Goal: Task Accomplishment & Management: Manage account settings

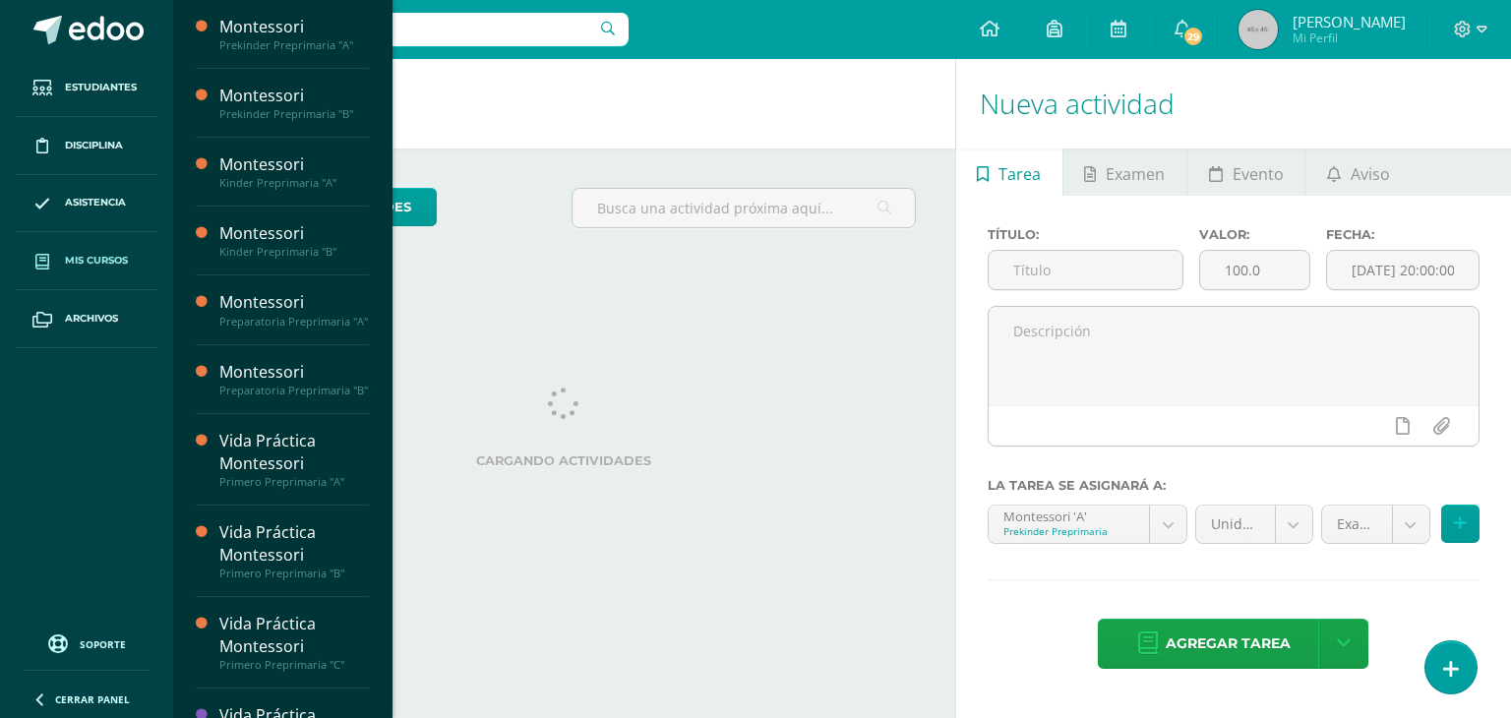
click at [118, 268] on span "Mis cursos" at bounding box center [96, 261] width 63 height 16
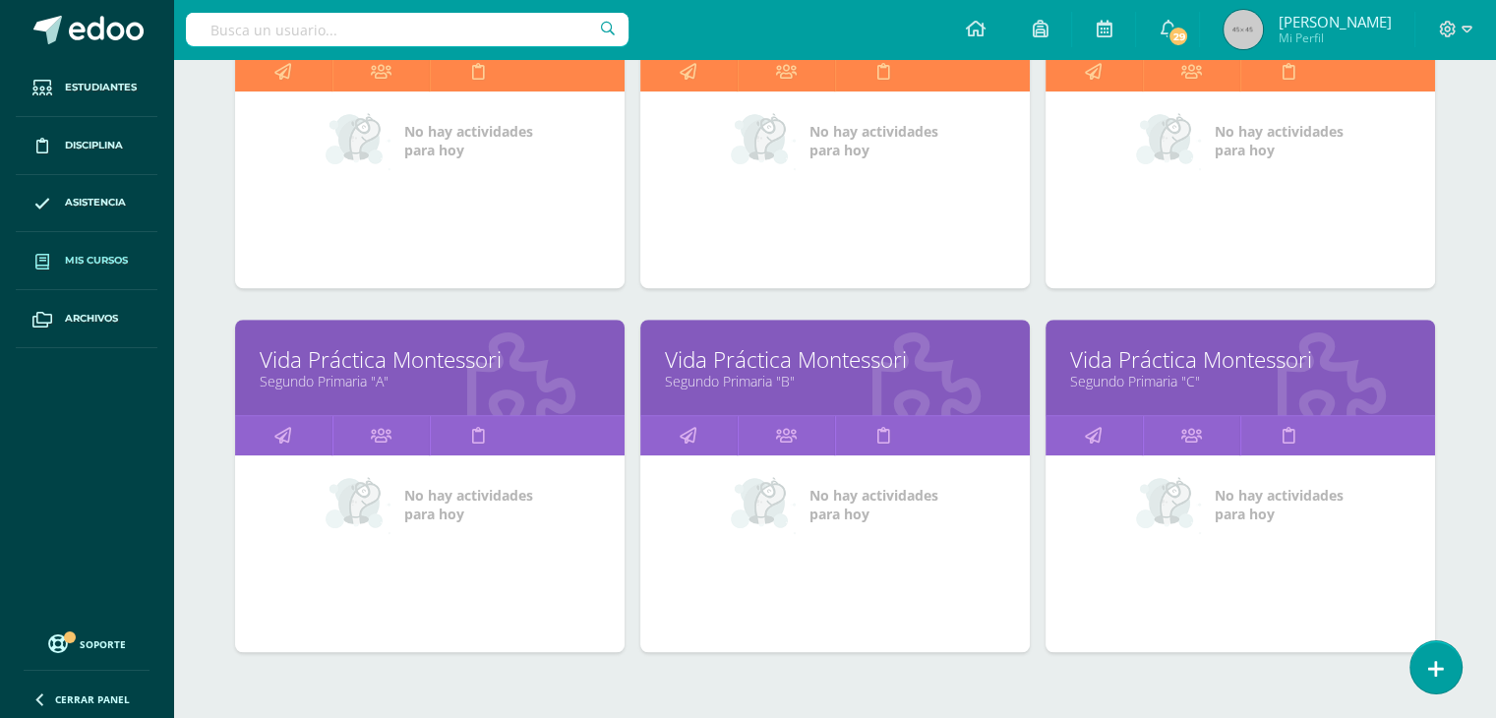
scroll to position [1190, 0]
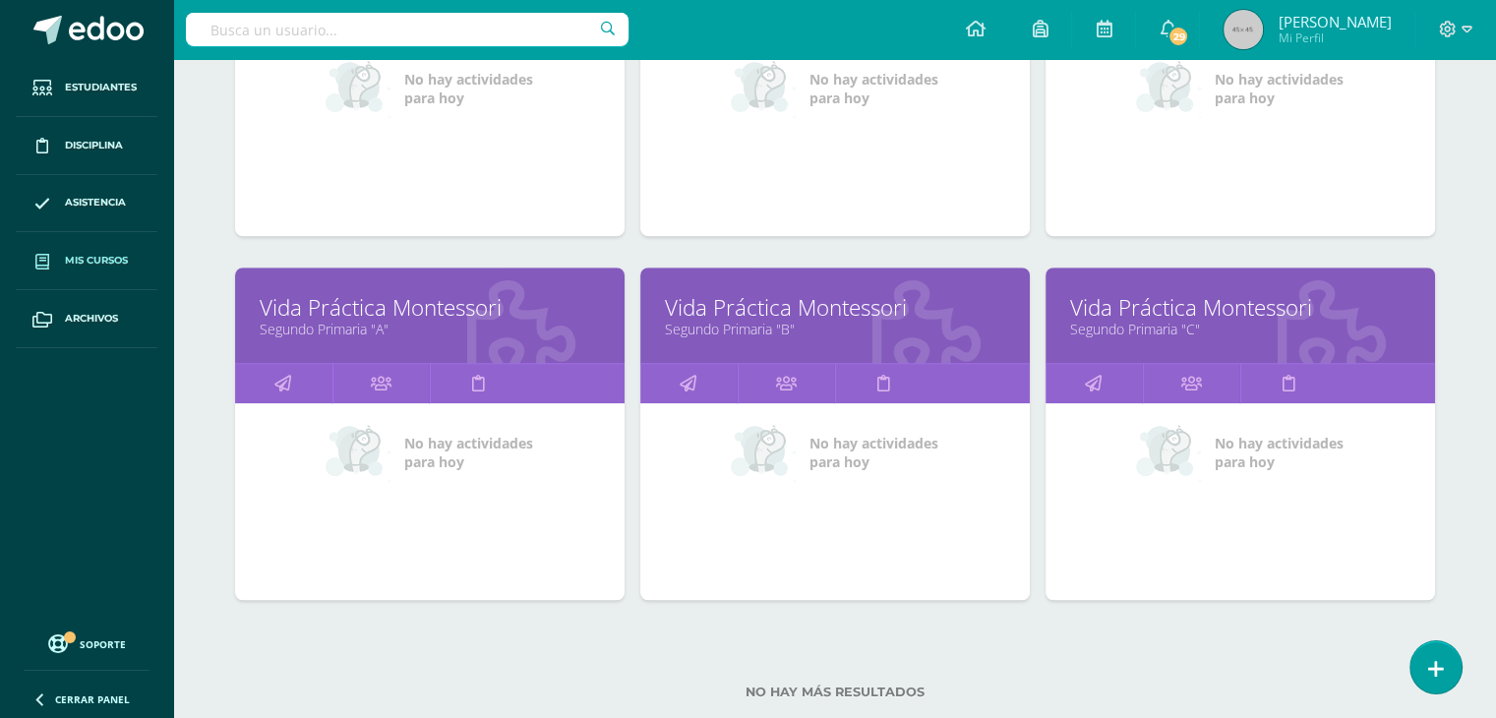
click at [817, 346] on div "Vida Práctica Montessori Segundo Primaria "B"" at bounding box center [836, 315] width 390 height 95
click at [857, 326] on link "Segundo Primaria "B"" at bounding box center [835, 329] width 340 height 19
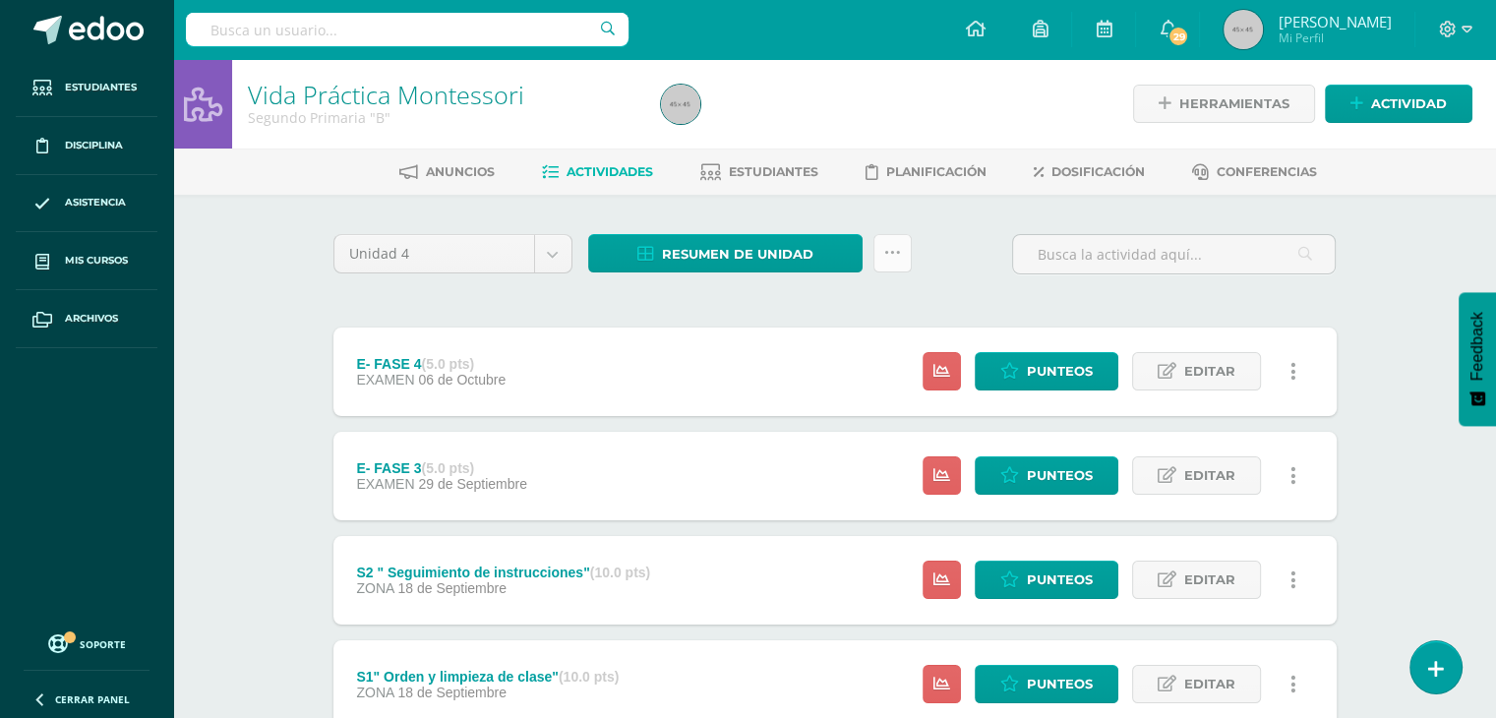
click at [885, 256] on icon at bounding box center [893, 253] width 17 height 17
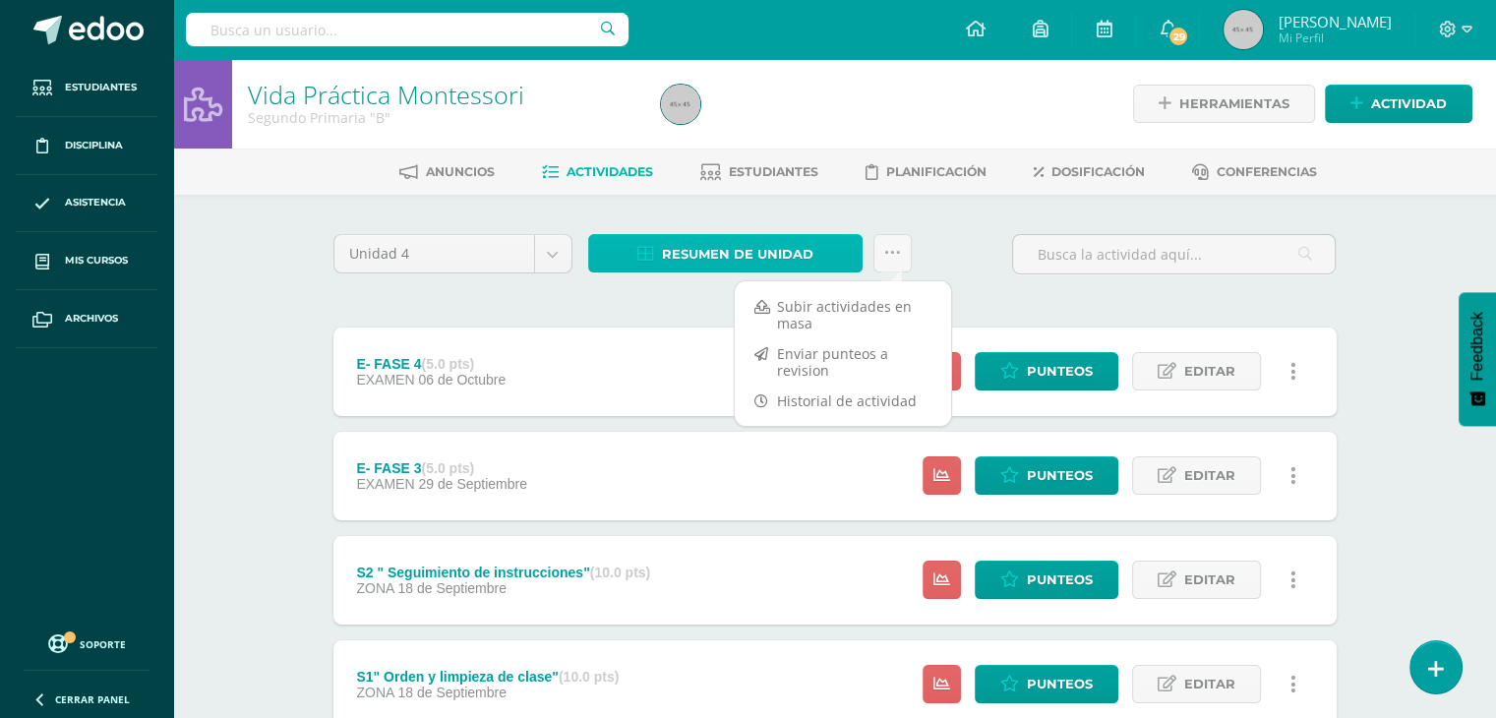
click at [728, 234] on link "Resumen de unidad" at bounding box center [725, 253] width 275 height 38
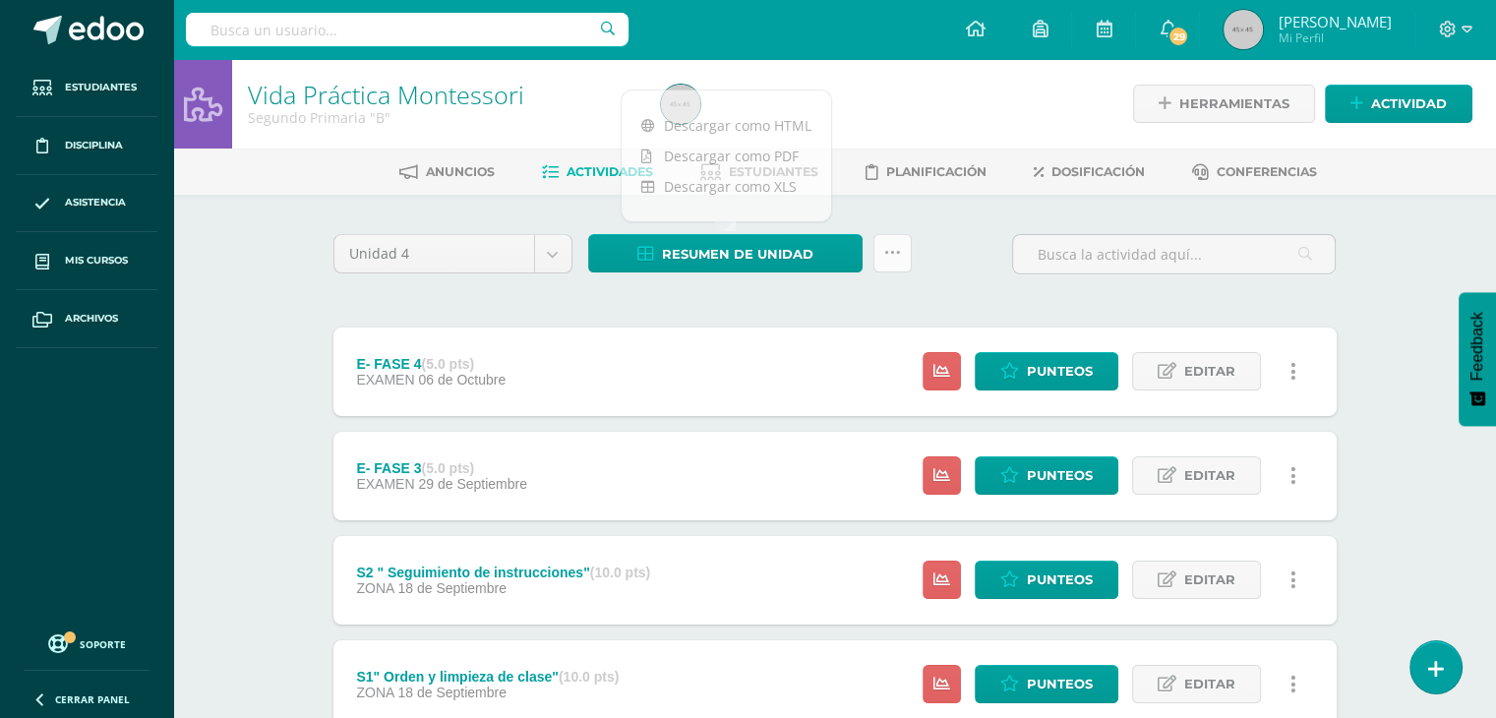
click at [892, 257] on icon at bounding box center [893, 253] width 17 height 17
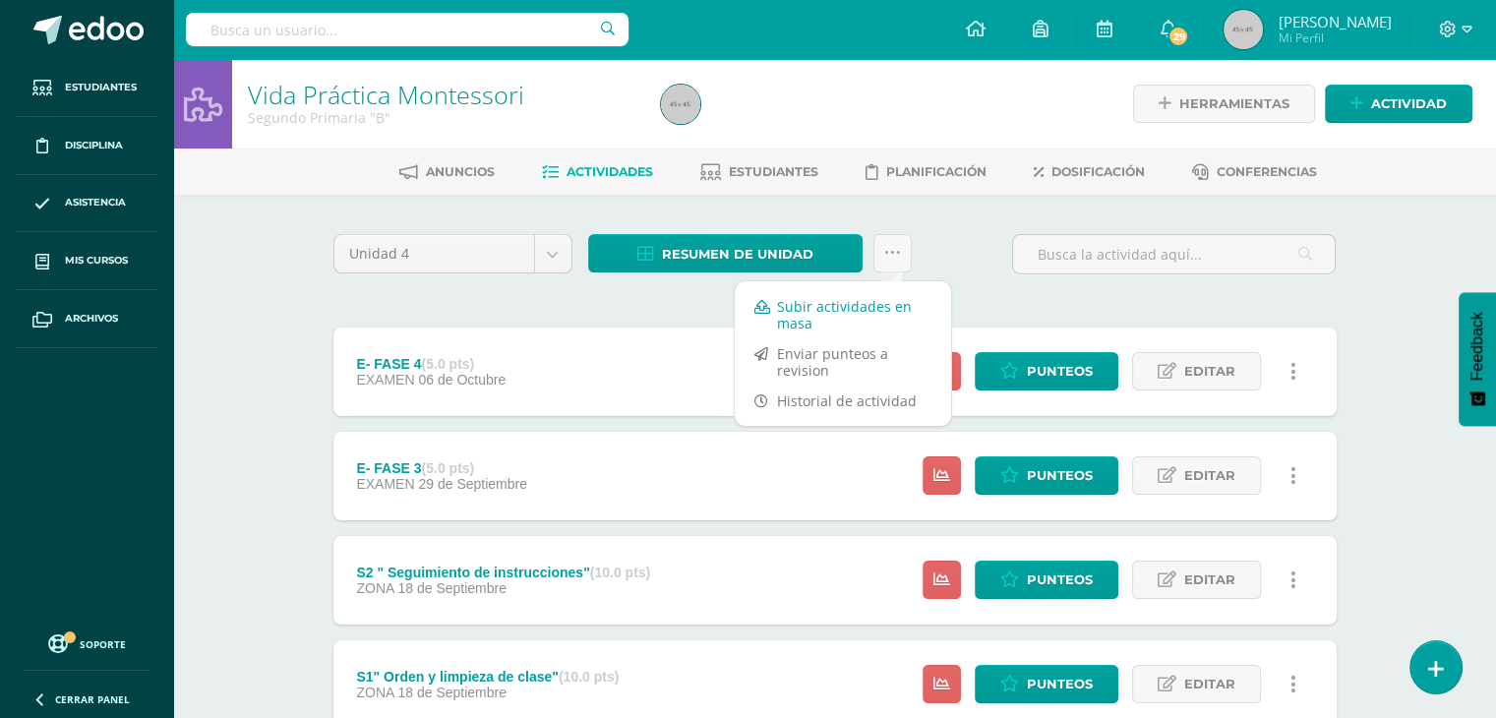
click at [843, 316] on link "Subir actividades en masa" at bounding box center [843, 314] width 216 height 47
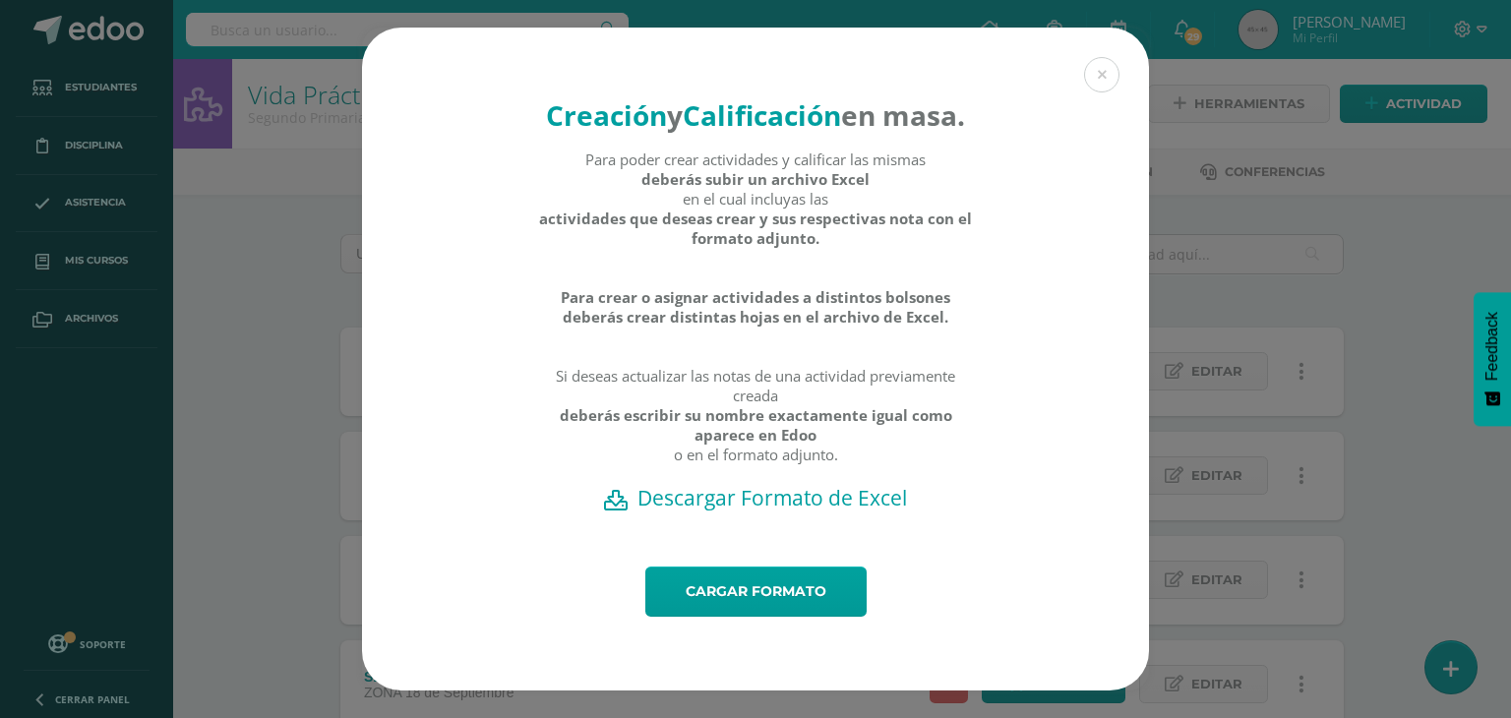
click at [755, 512] on h2 "Descargar Formato de Excel" at bounding box center [756, 498] width 718 height 28
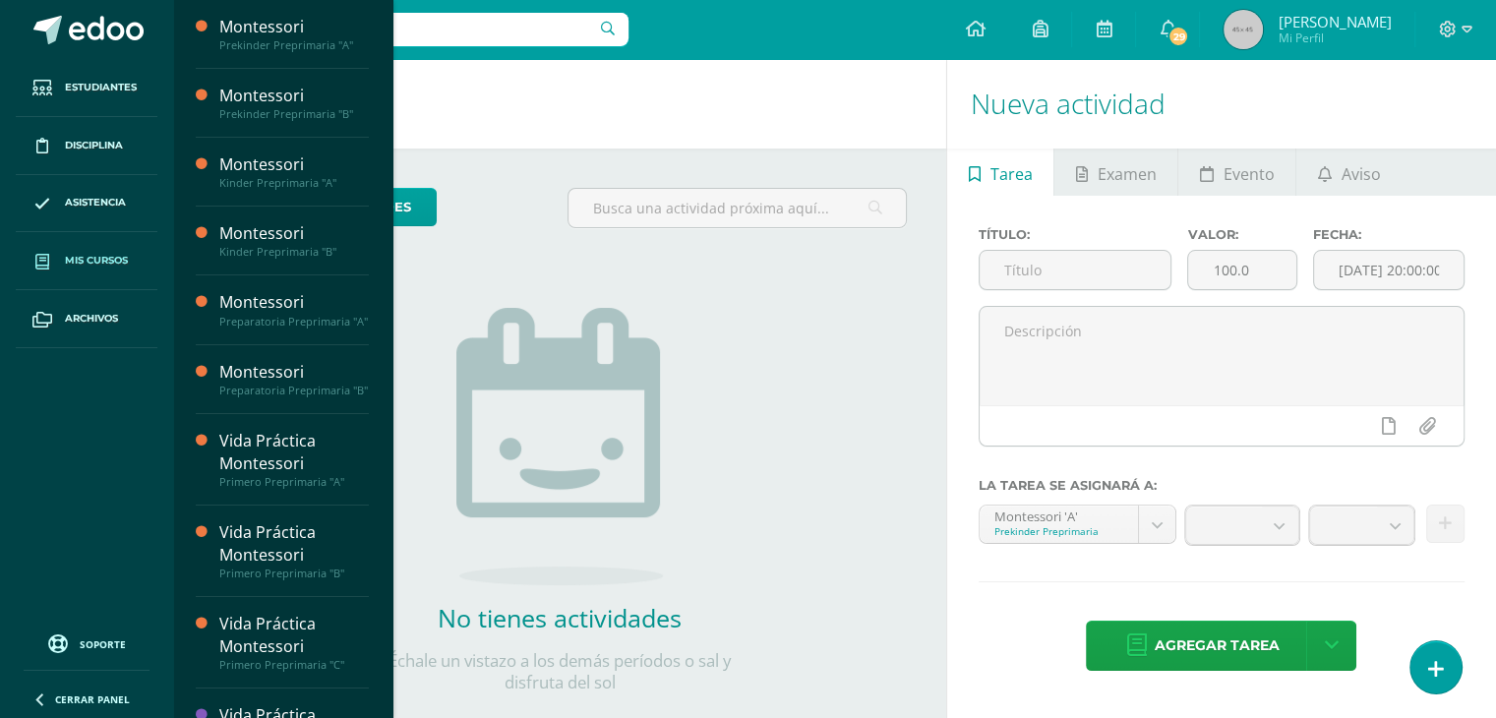
click at [114, 263] on span "Mis cursos" at bounding box center [96, 261] width 63 height 16
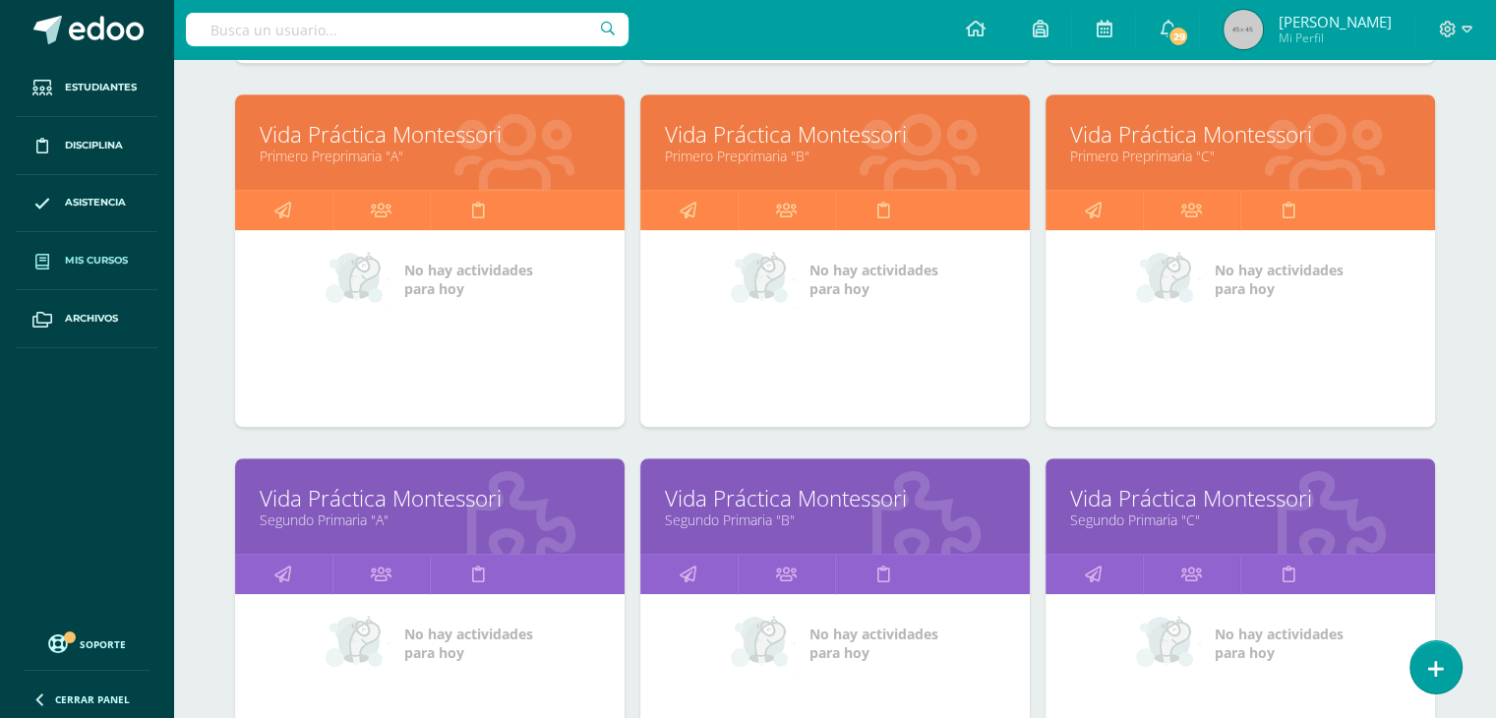
scroll to position [1045, 0]
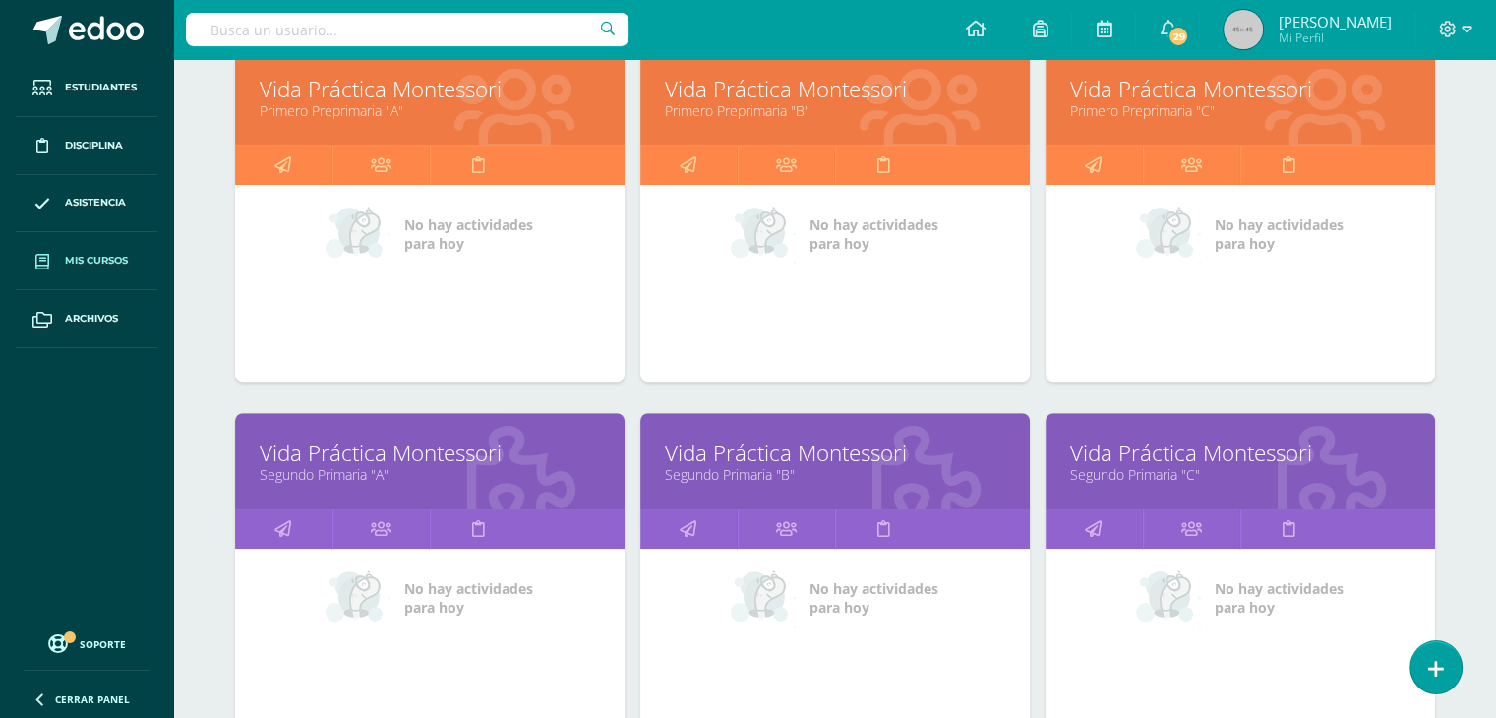
click at [521, 458] on link "Vida Práctica Montessori" at bounding box center [430, 453] width 340 height 31
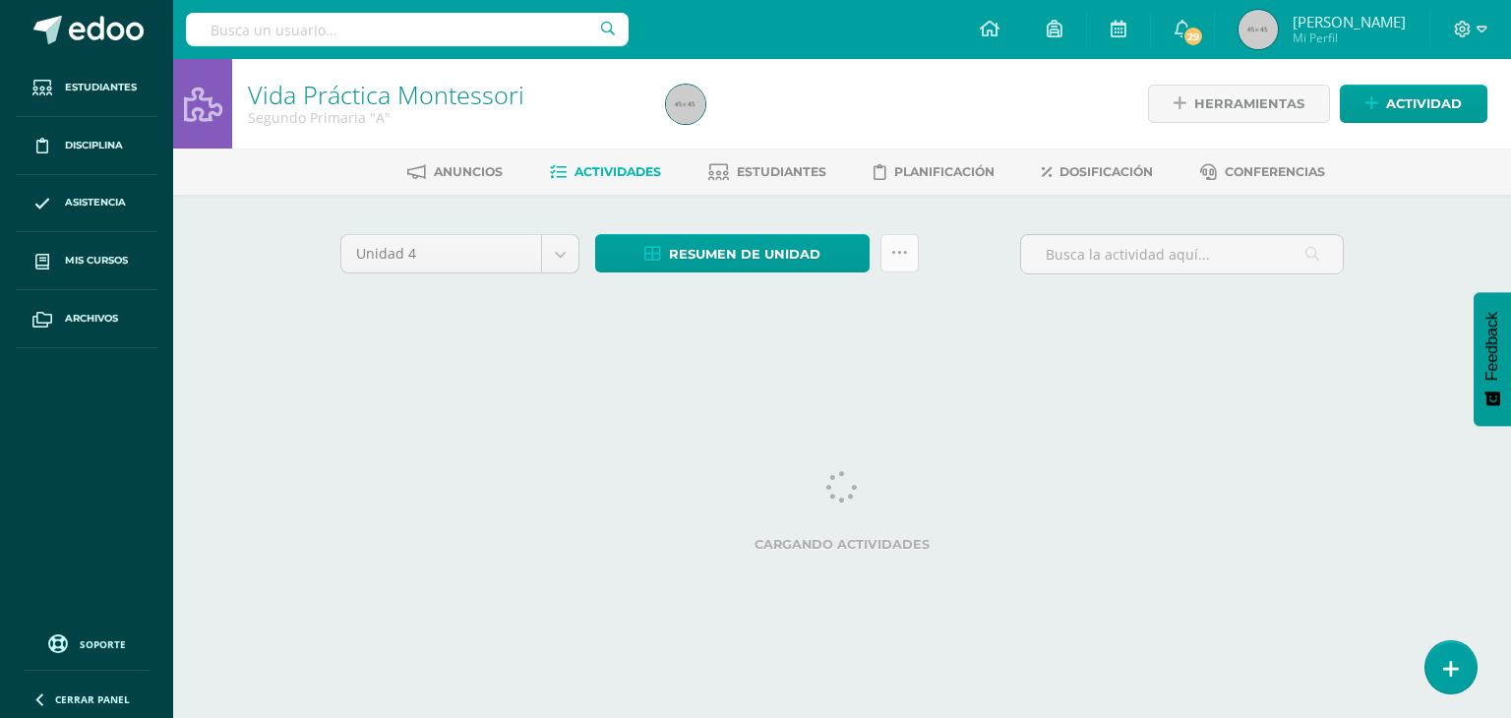
click at [894, 264] on link at bounding box center [900, 253] width 38 height 38
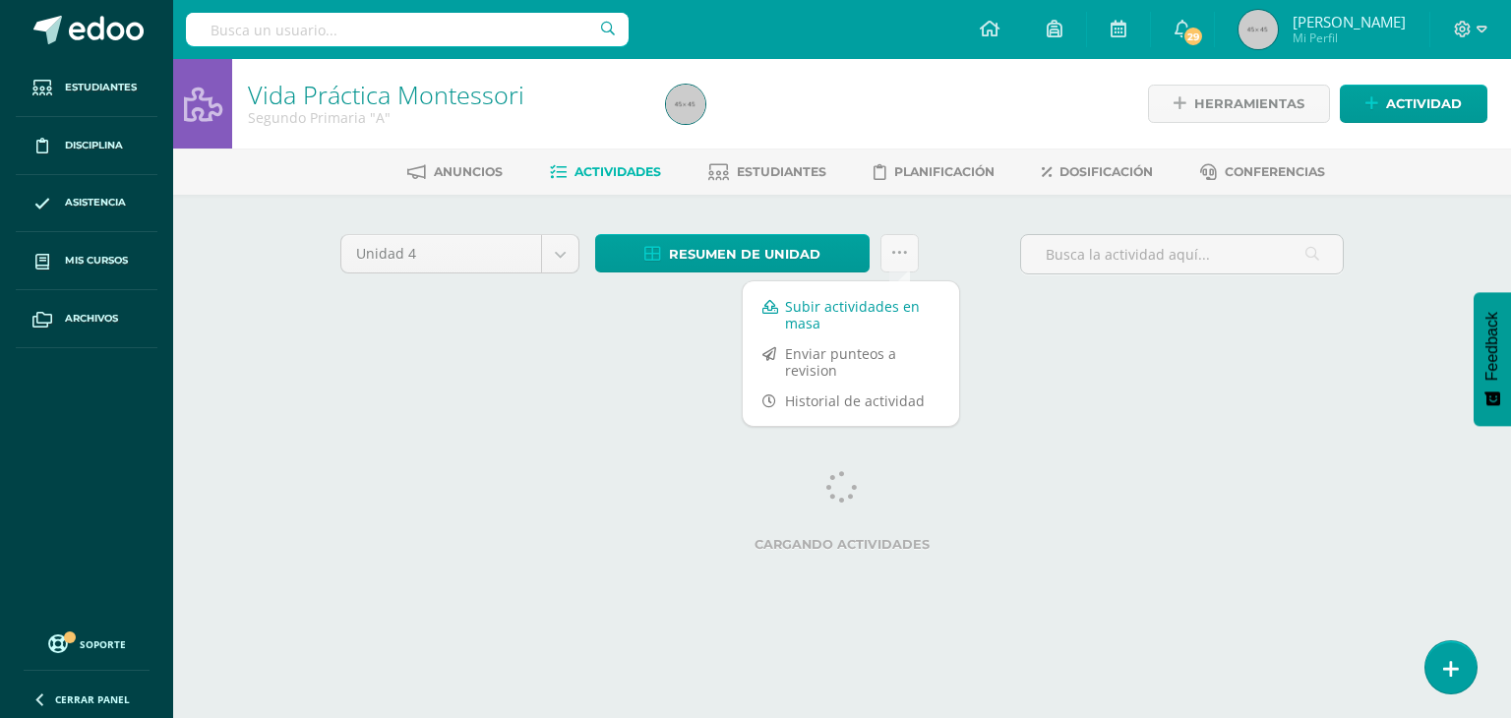
click at [834, 316] on link "Subir actividades en masa" at bounding box center [851, 314] width 216 height 47
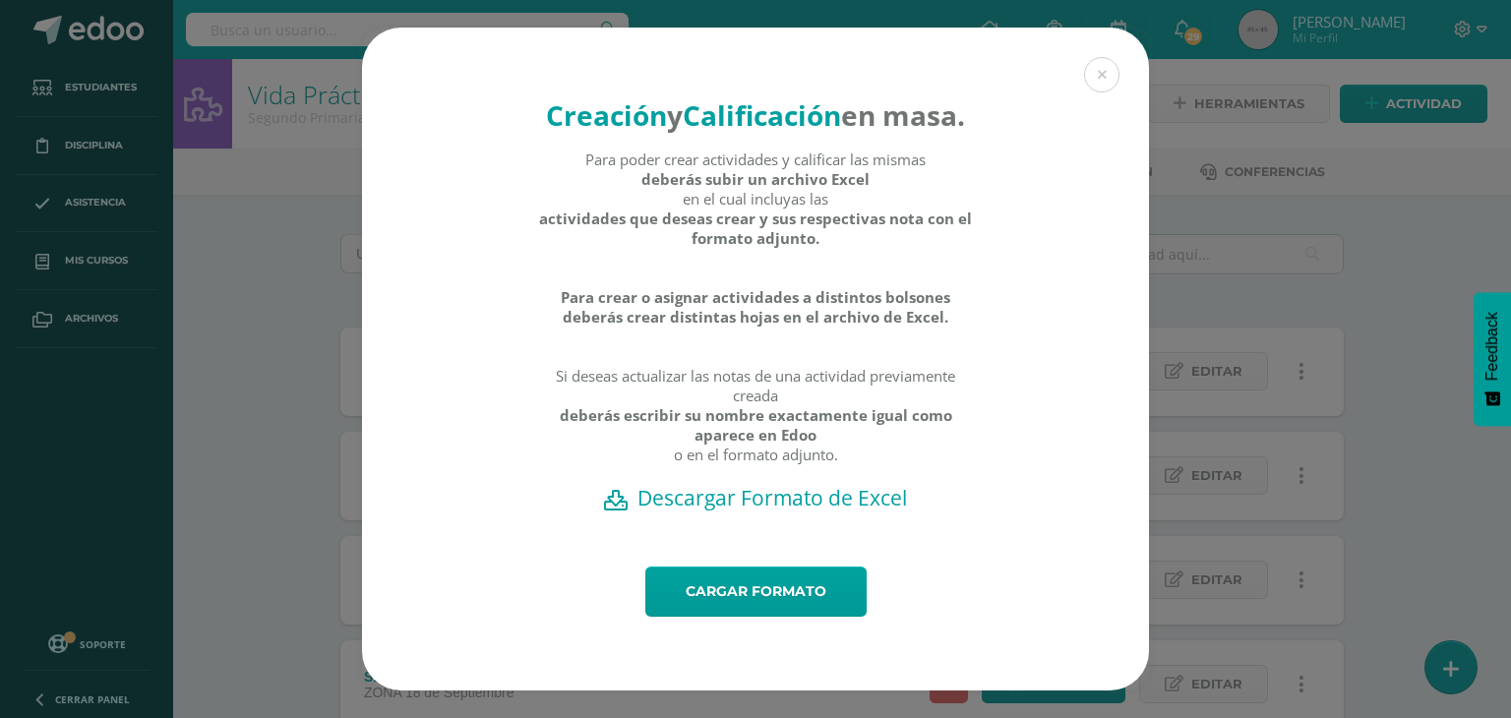
click at [753, 512] on h2 "Descargar Formato de Excel" at bounding box center [756, 498] width 718 height 28
click at [1105, 57] on button at bounding box center [1101, 74] width 35 height 35
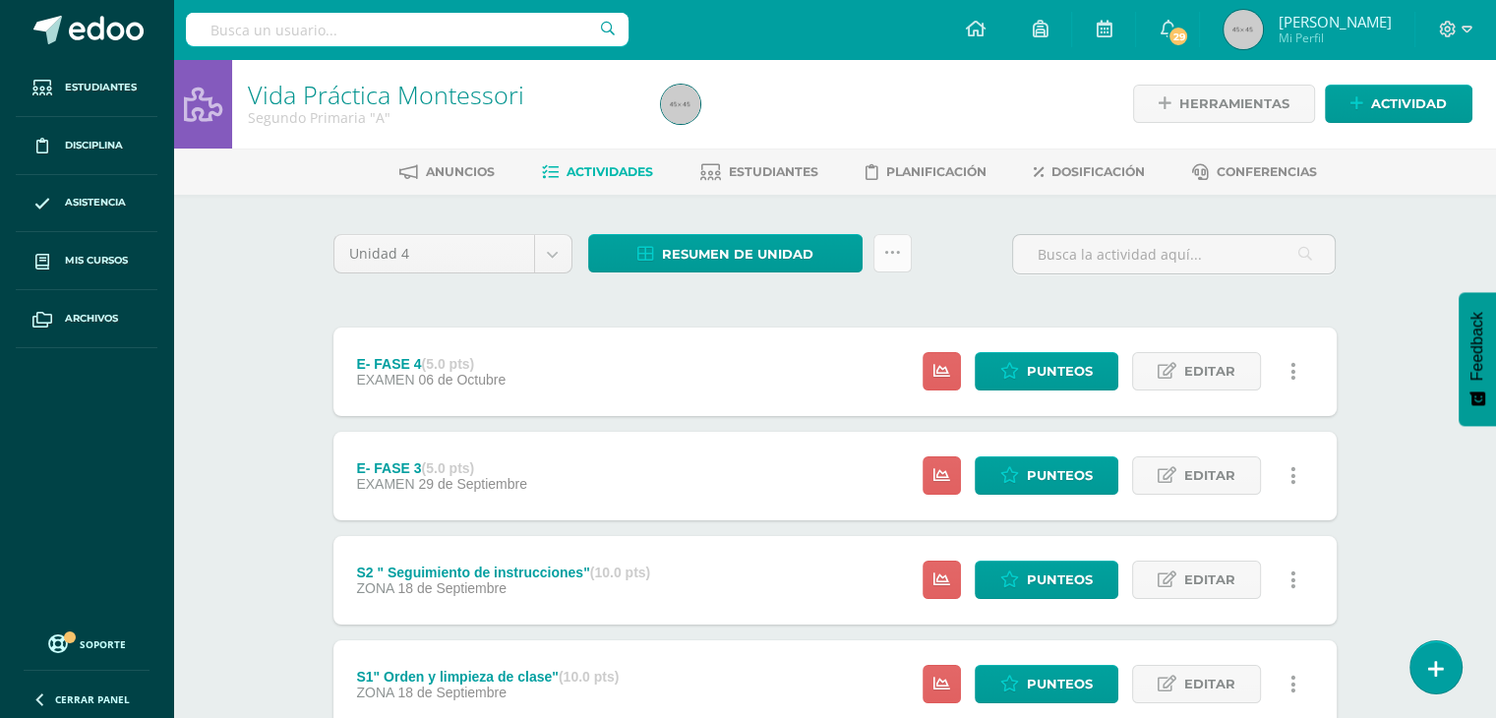
click at [882, 257] on link at bounding box center [893, 253] width 38 height 38
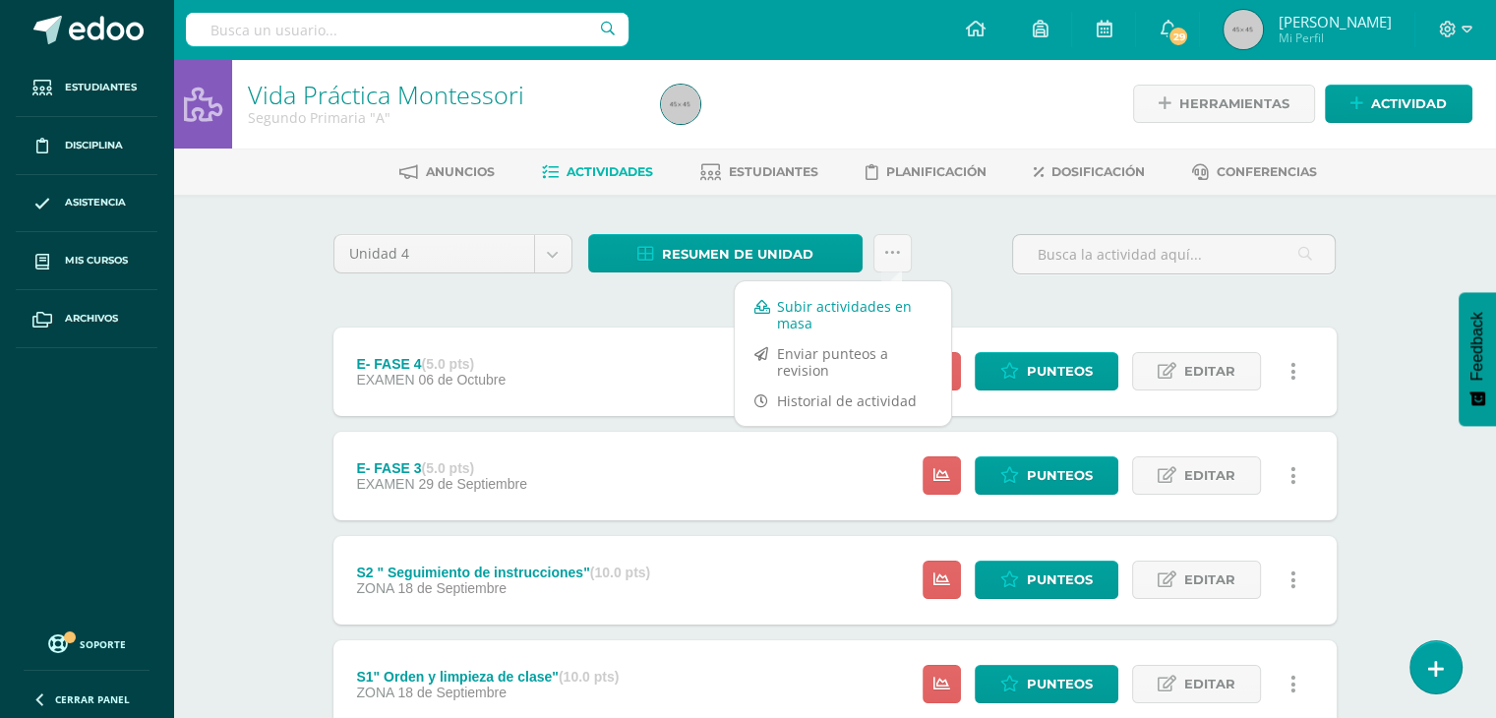
click at [823, 303] on link "Subir actividades en masa" at bounding box center [843, 314] width 216 height 47
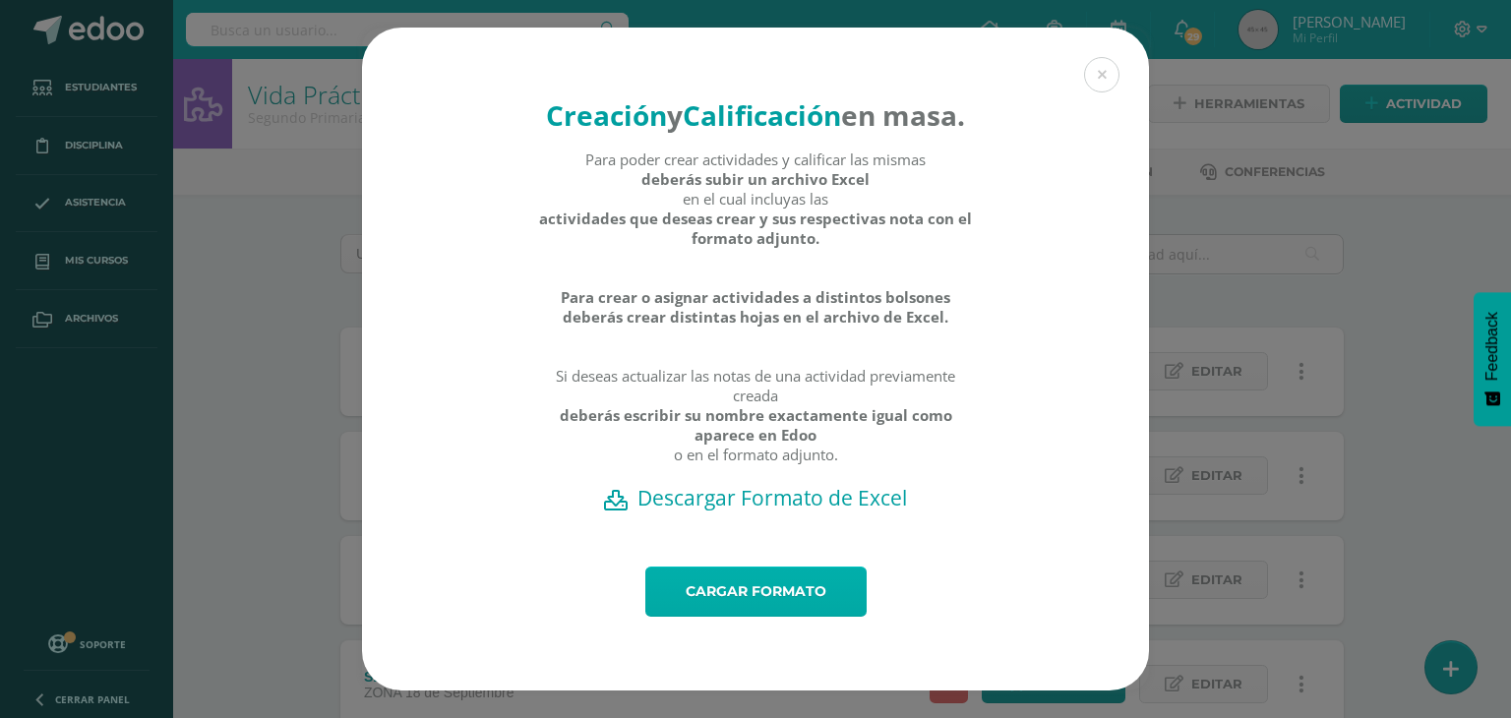
click at [702, 617] on link "Cargar formato" at bounding box center [755, 592] width 221 height 50
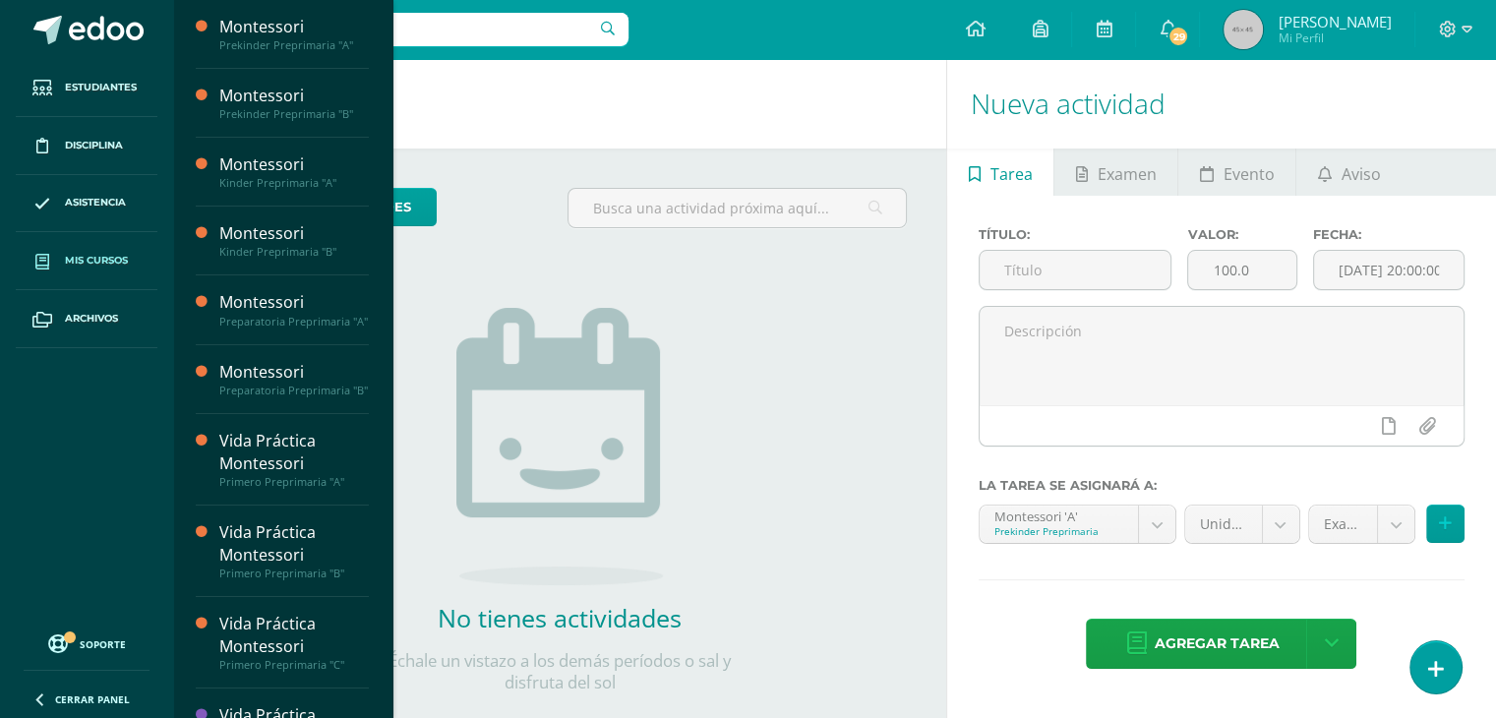
click at [106, 257] on span "Mis cursos" at bounding box center [96, 261] width 63 height 16
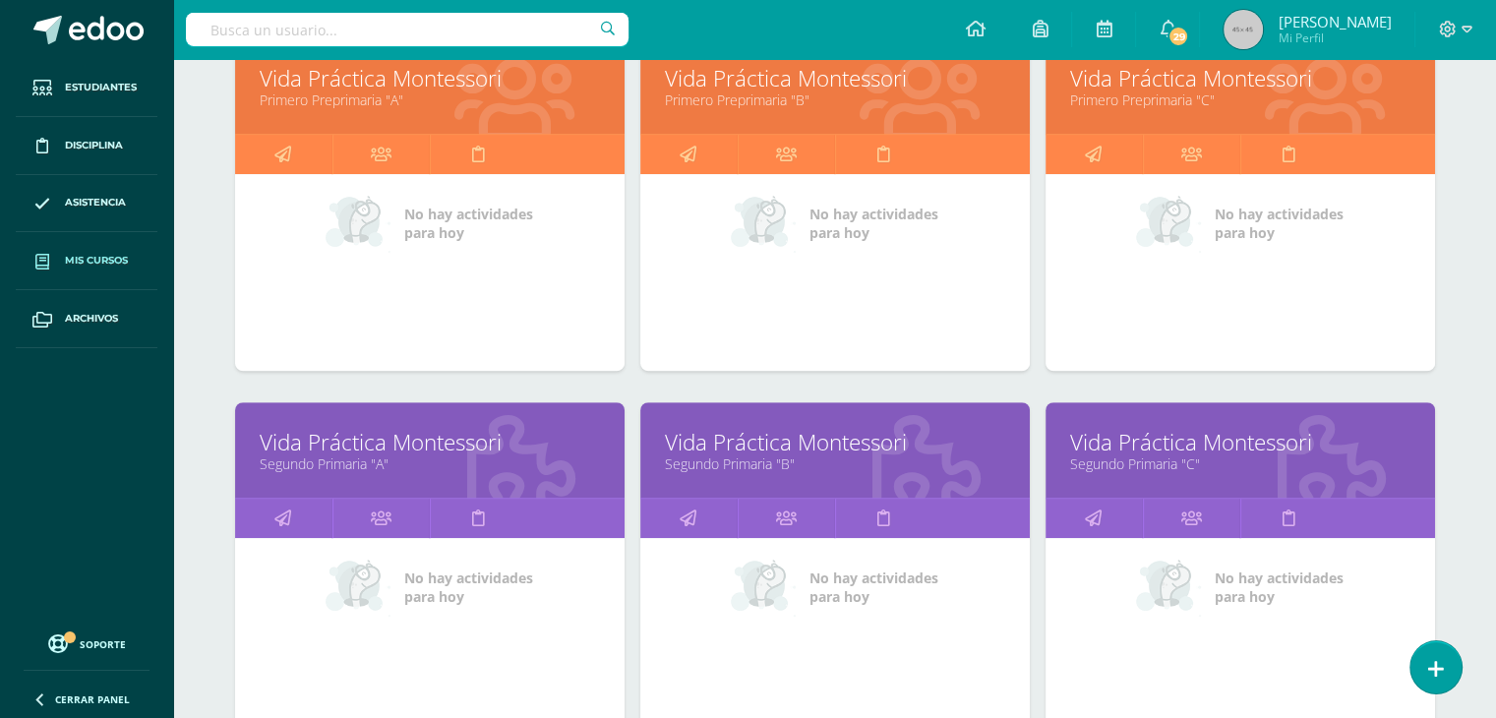
scroll to position [1143, 0]
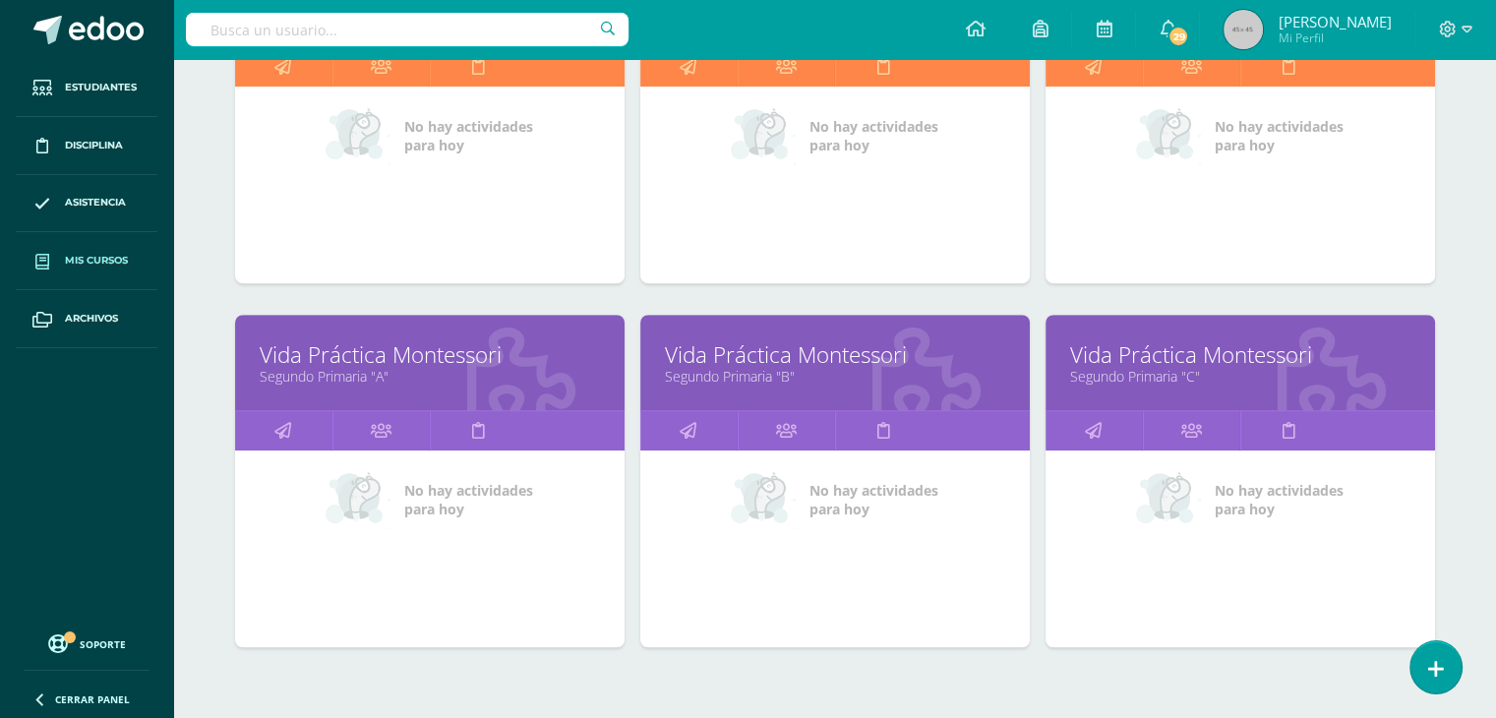
click at [509, 369] on link "Segundo Primaria "A"" at bounding box center [430, 376] width 340 height 19
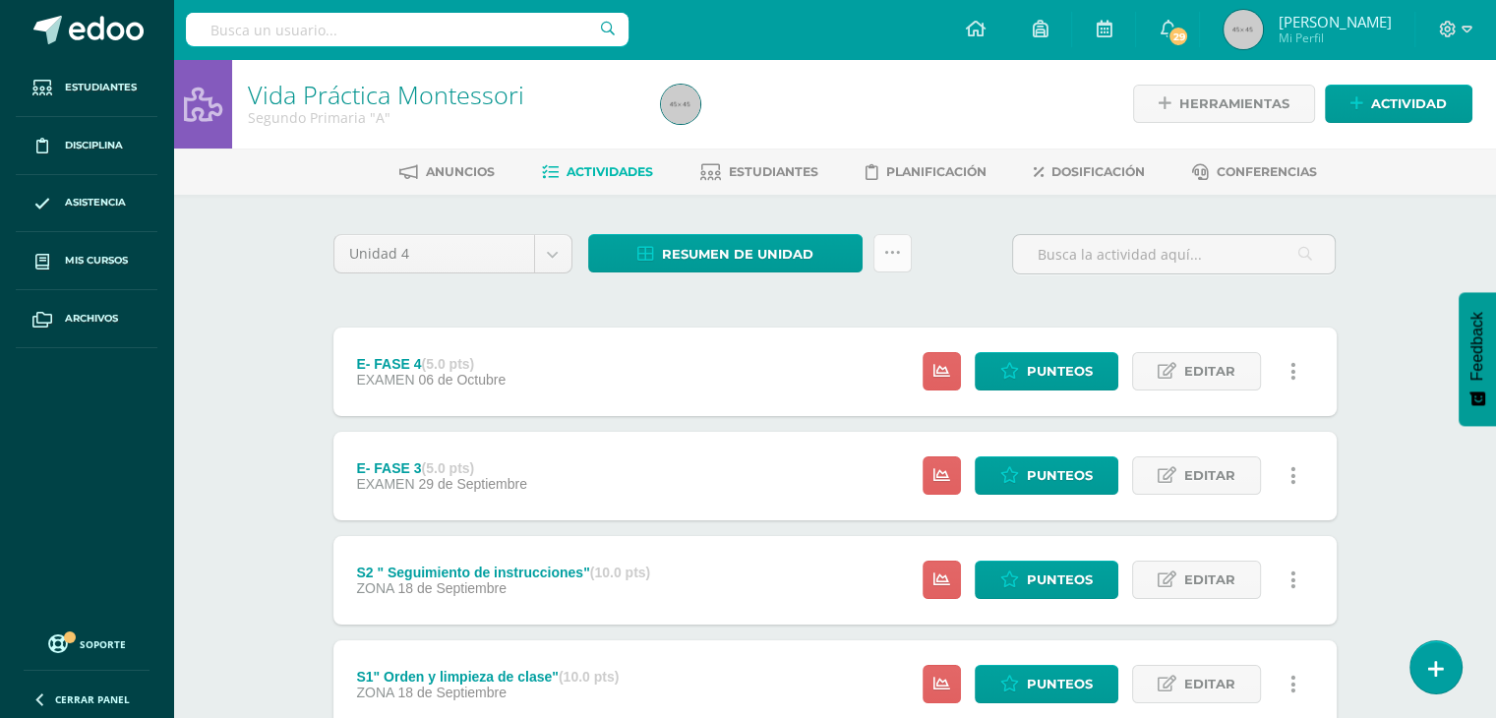
click at [889, 251] on icon at bounding box center [893, 253] width 17 height 17
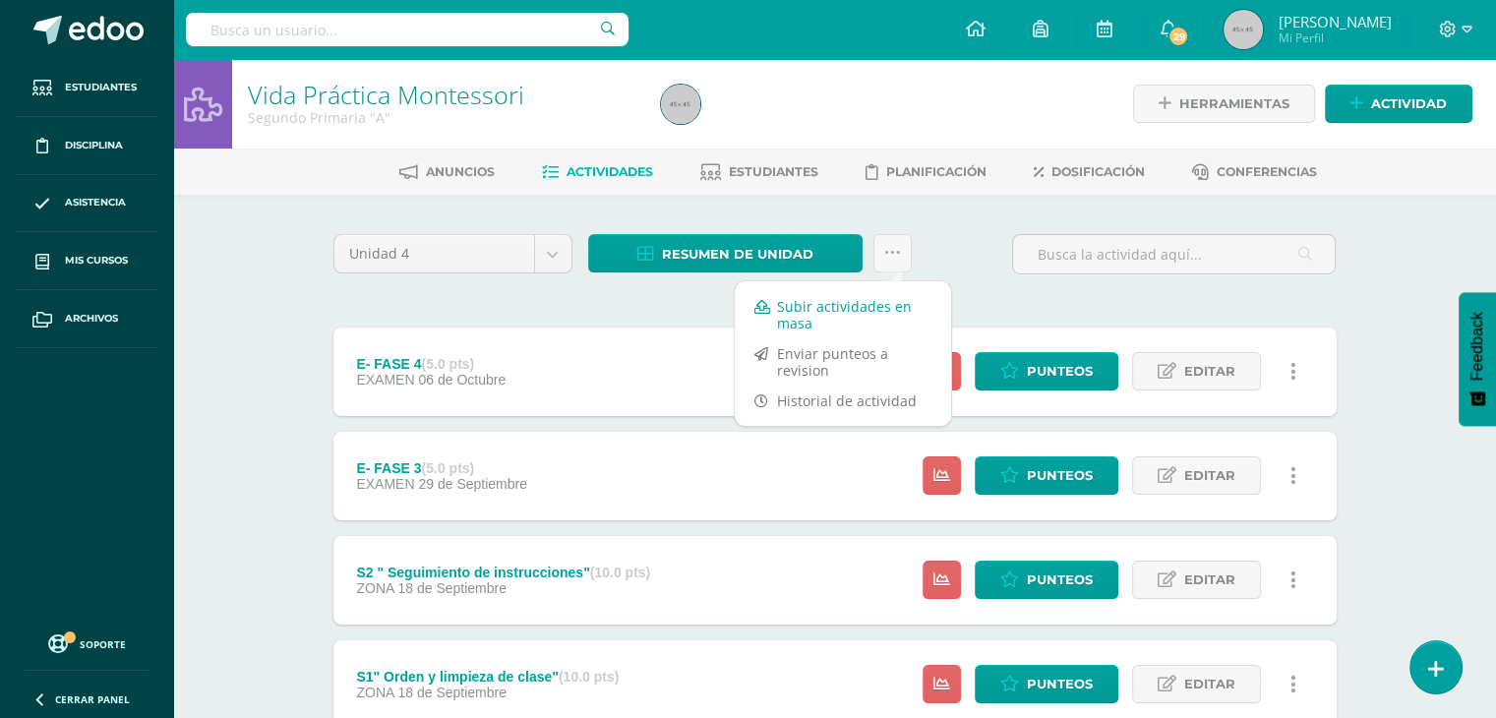
click at [817, 310] on link "Subir actividades en masa" at bounding box center [843, 314] width 216 height 47
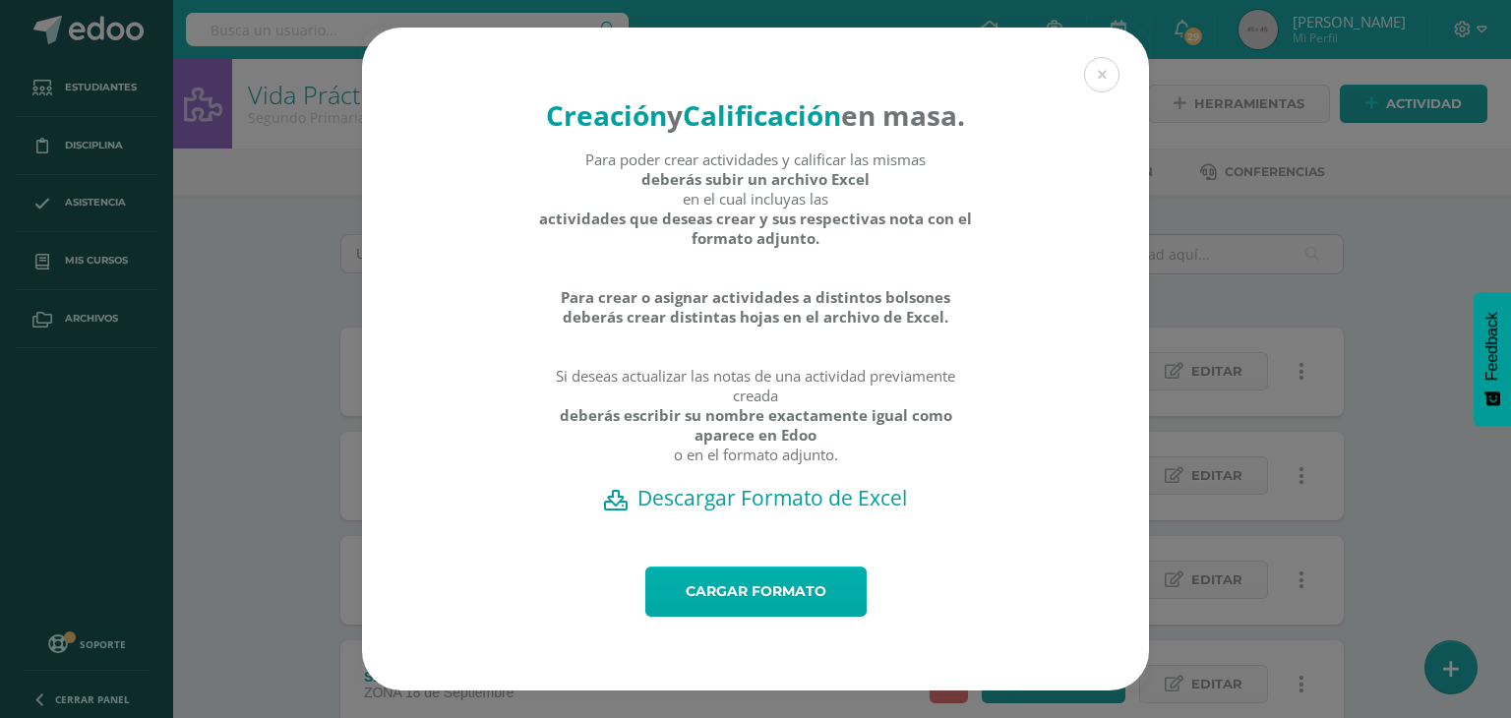
click at [738, 606] on link "Cargar formato" at bounding box center [755, 592] width 221 height 50
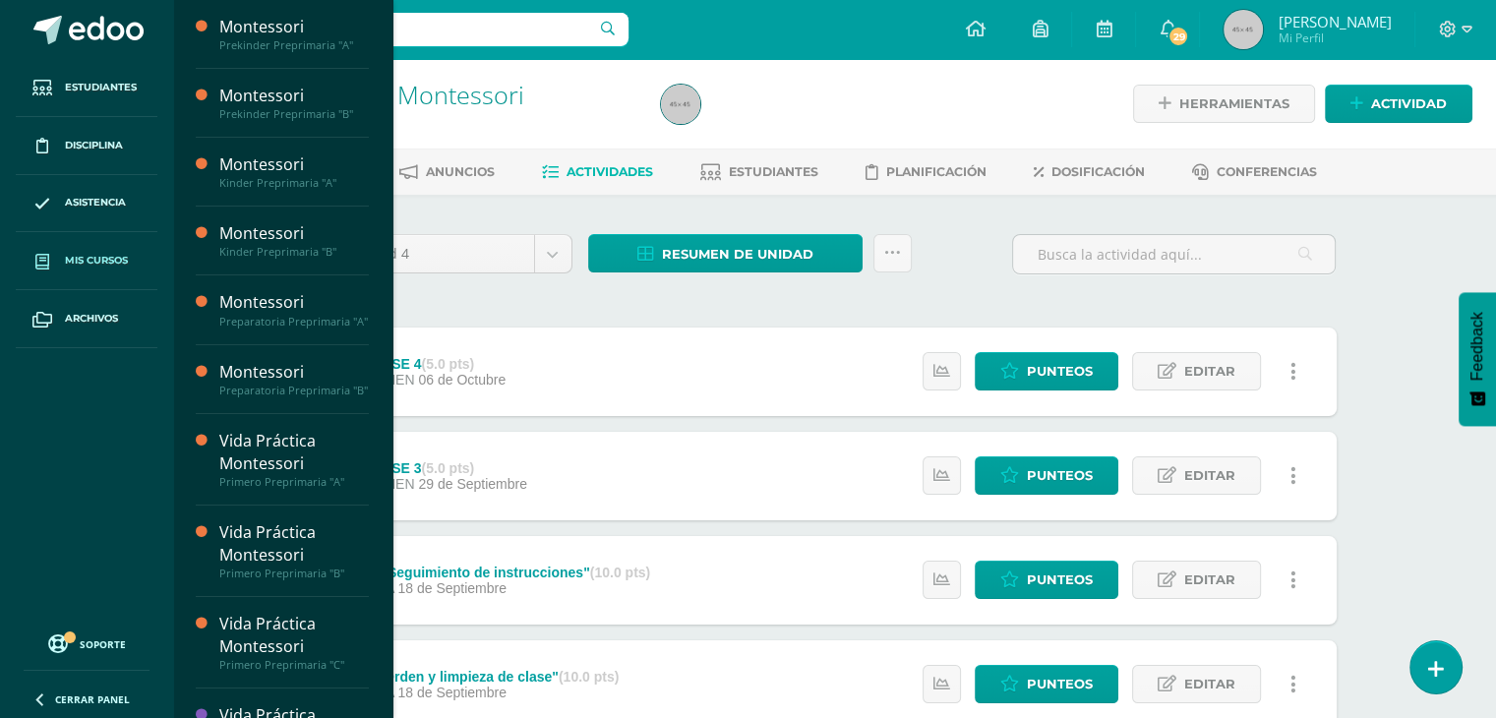
click at [99, 255] on span "Mis cursos" at bounding box center [96, 261] width 63 height 16
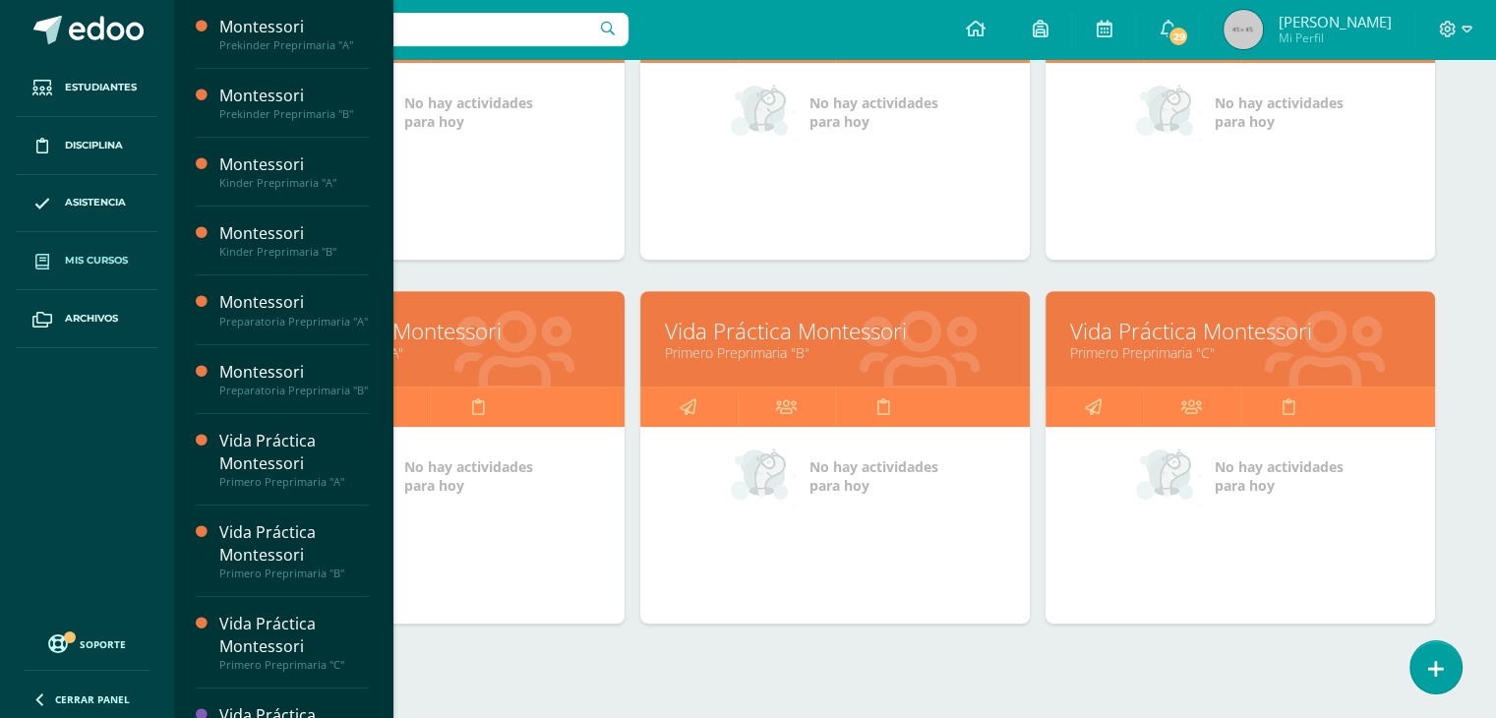
scroll to position [862, 0]
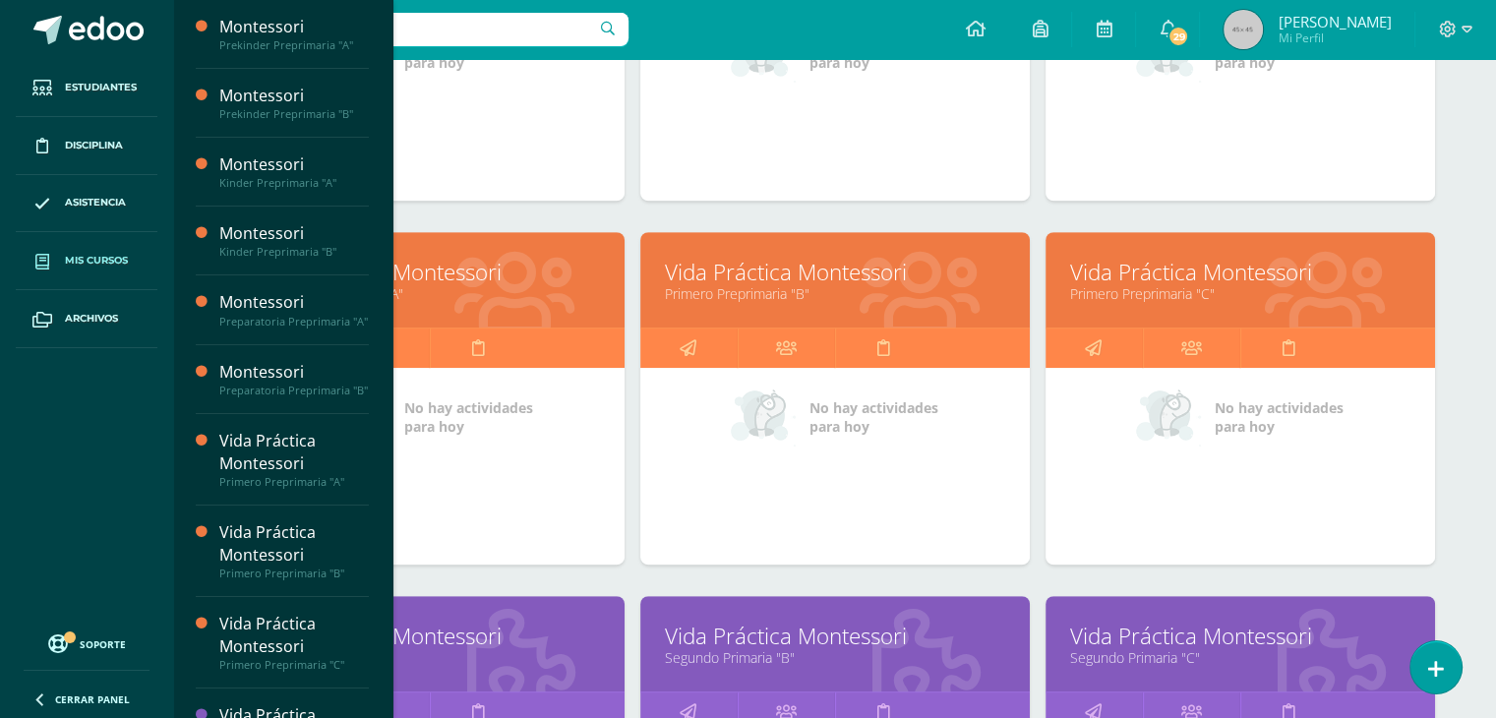
click at [826, 664] on div at bounding box center [927, 646] width 207 height 132
click at [935, 641] on link "Vida Práctica Montessori" at bounding box center [835, 636] width 340 height 31
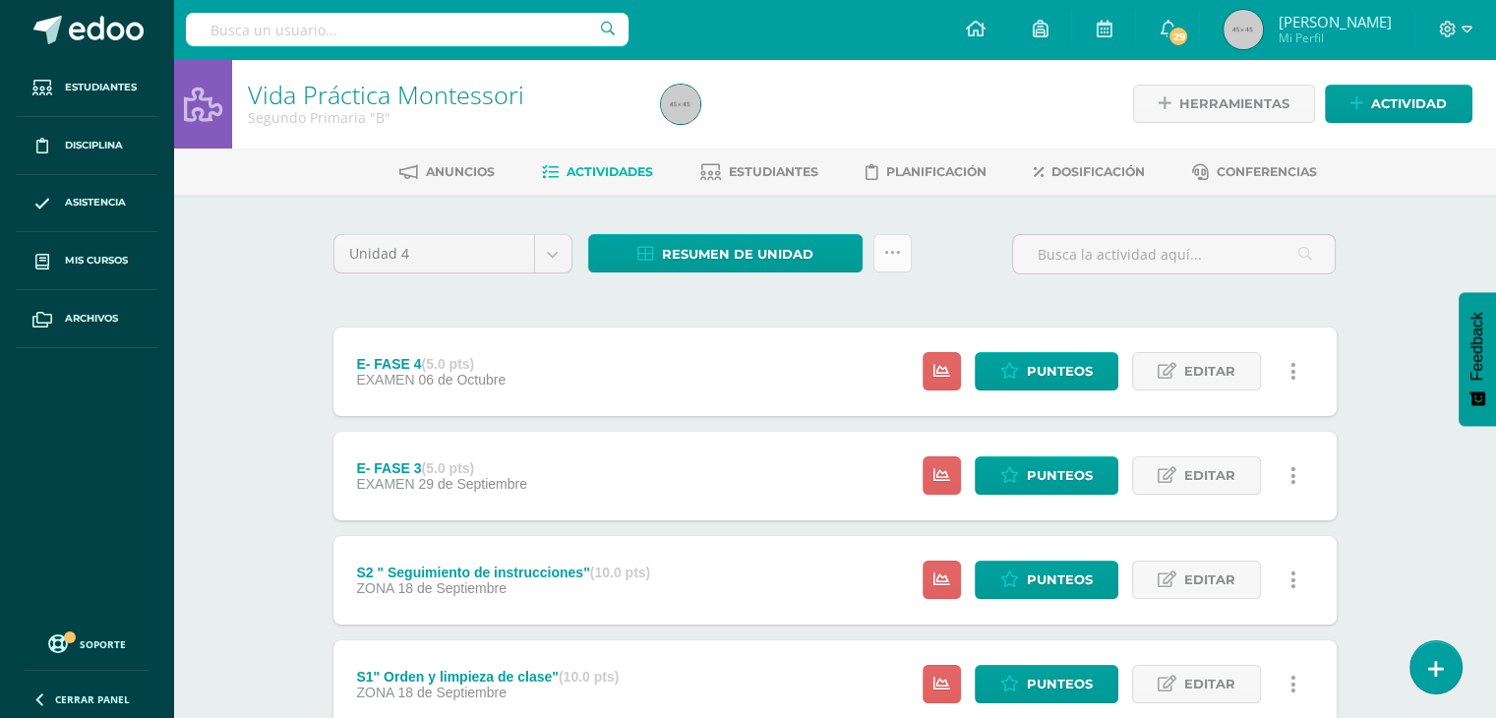
click at [890, 259] on icon at bounding box center [893, 253] width 17 height 17
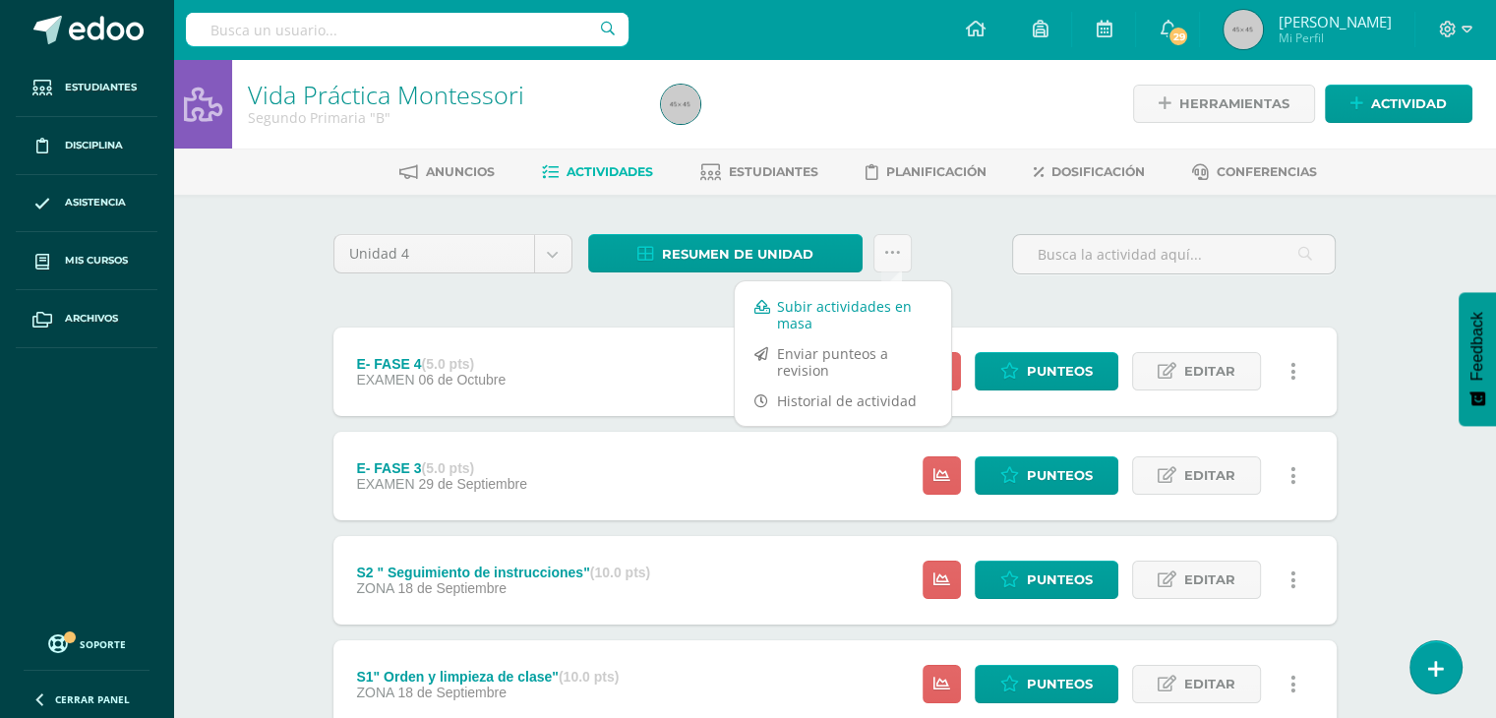
click at [811, 312] on link "Subir actividades en masa" at bounding box center [843, 314] width 216 height 47
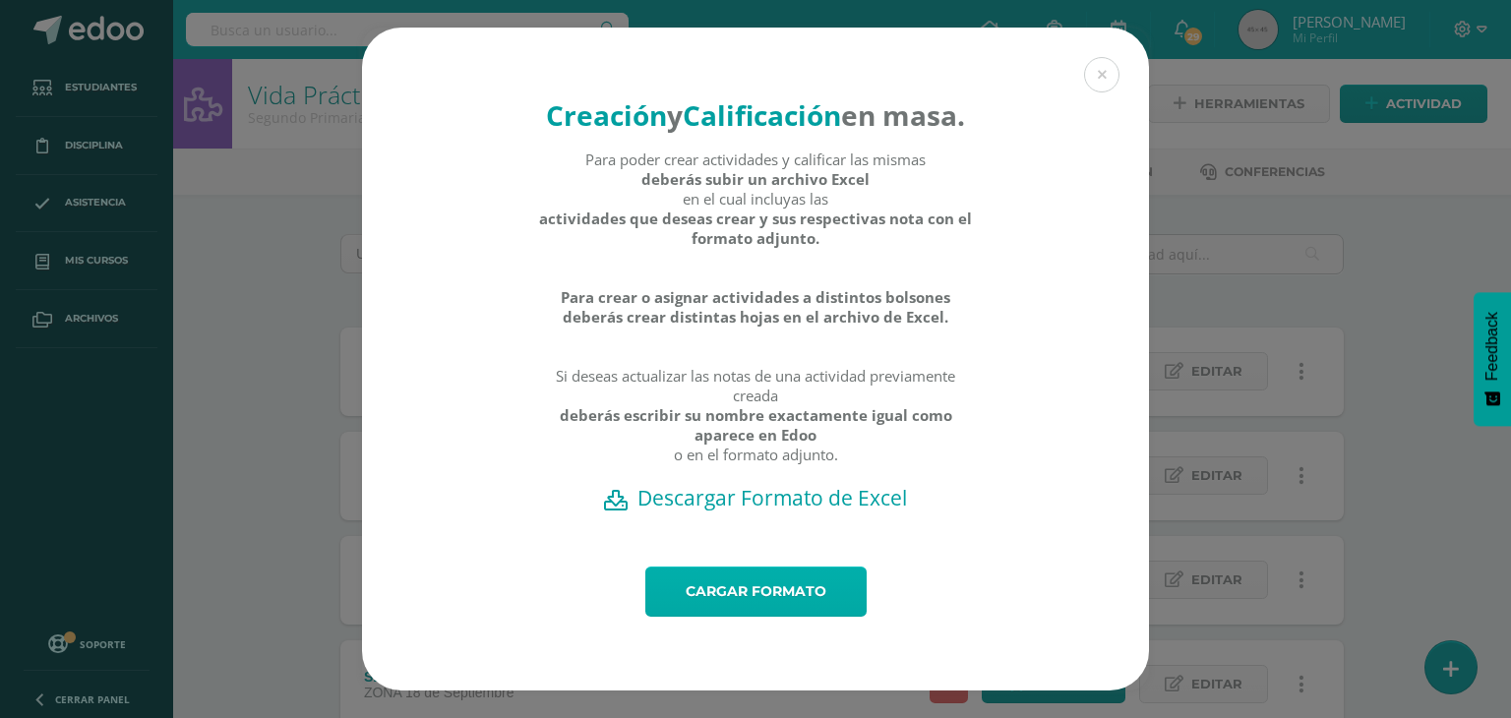
click at [736, 612] on link "Cargar formato" at bounding box center [755, 592] width 221 height 50
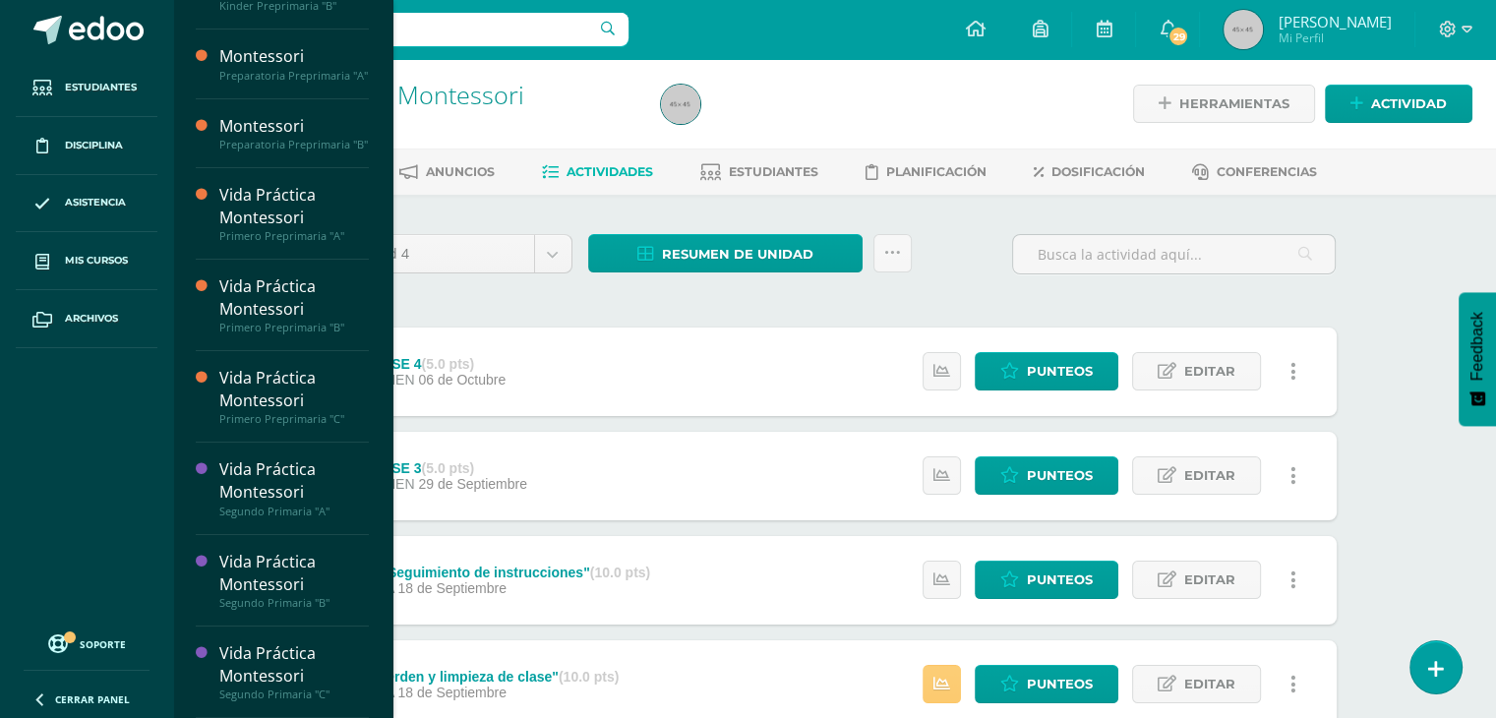
scroll to position [268, 0]
click at [97, 261] on span "Mis cursos" at bounding box center [96, 261] width 63 height 16
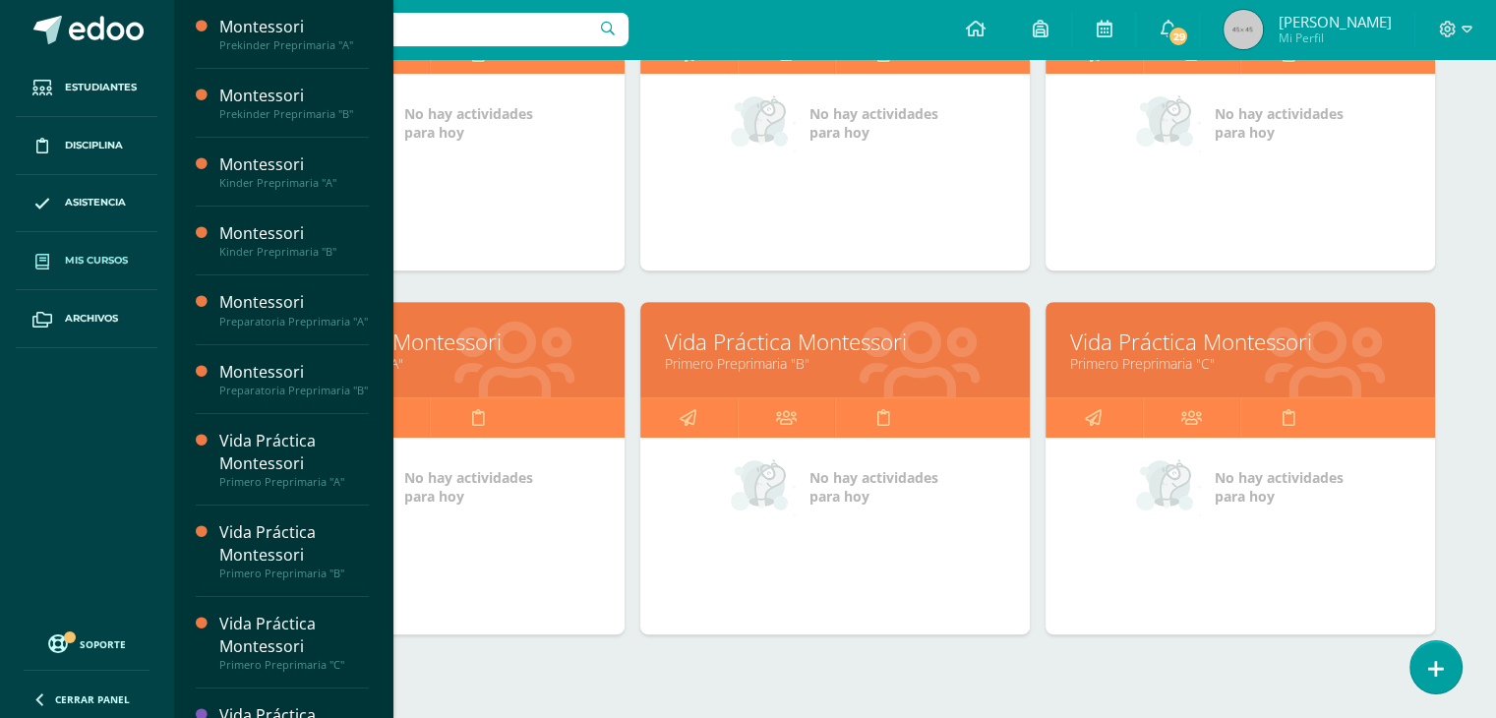
scroll to position [862, 0]
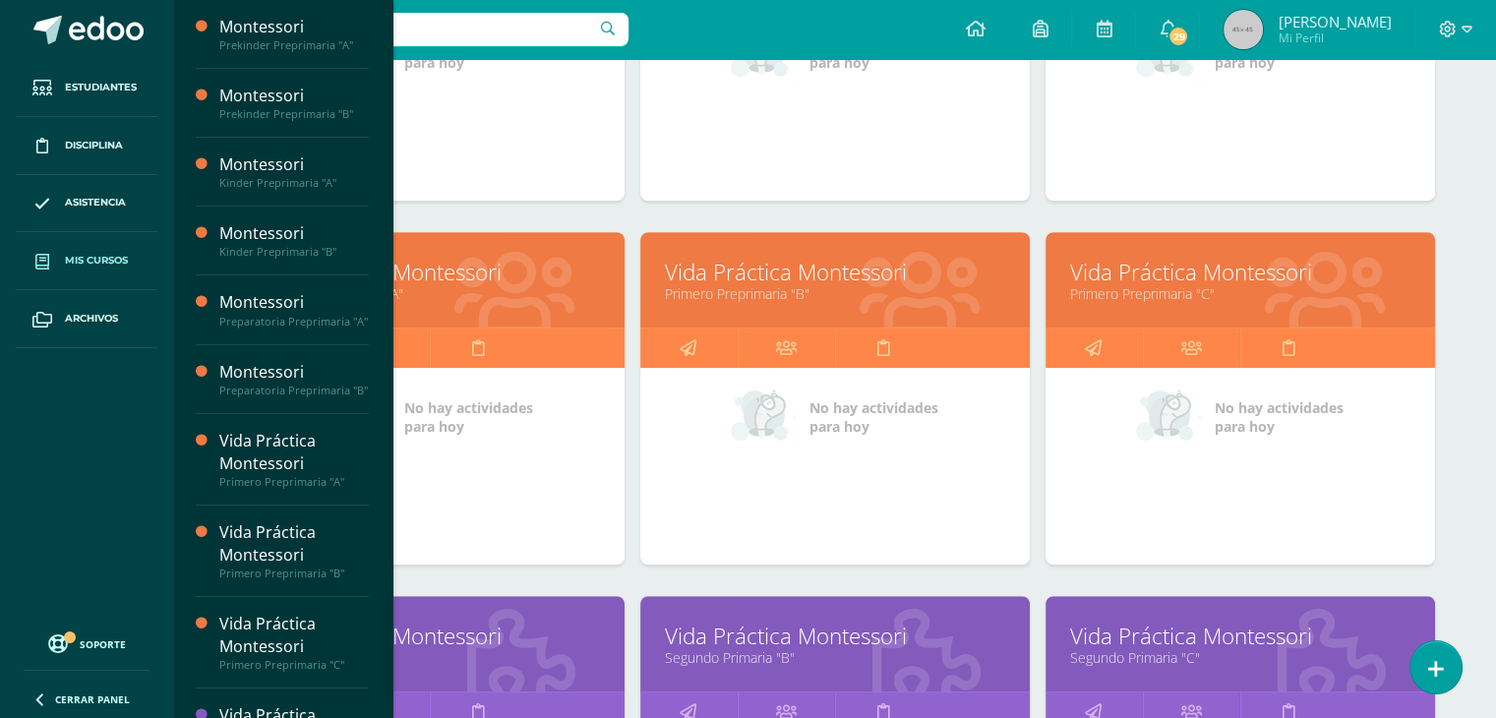
click at [1181, 648] on link "Segundo Primaria "C"" at bounding box center [1240, 657] width 340 height 19
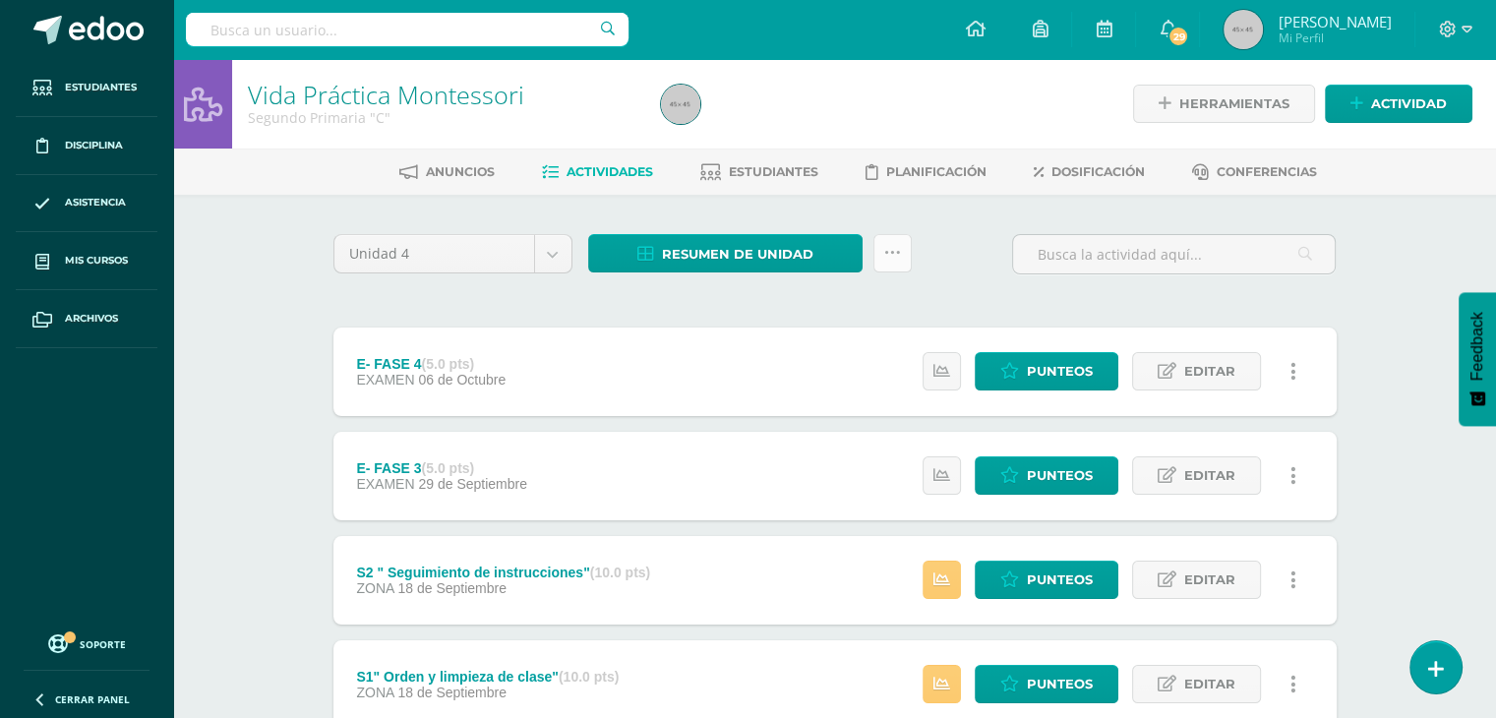
click at [901, 263] on link at bounding box center [893, 253] width 38 height 38
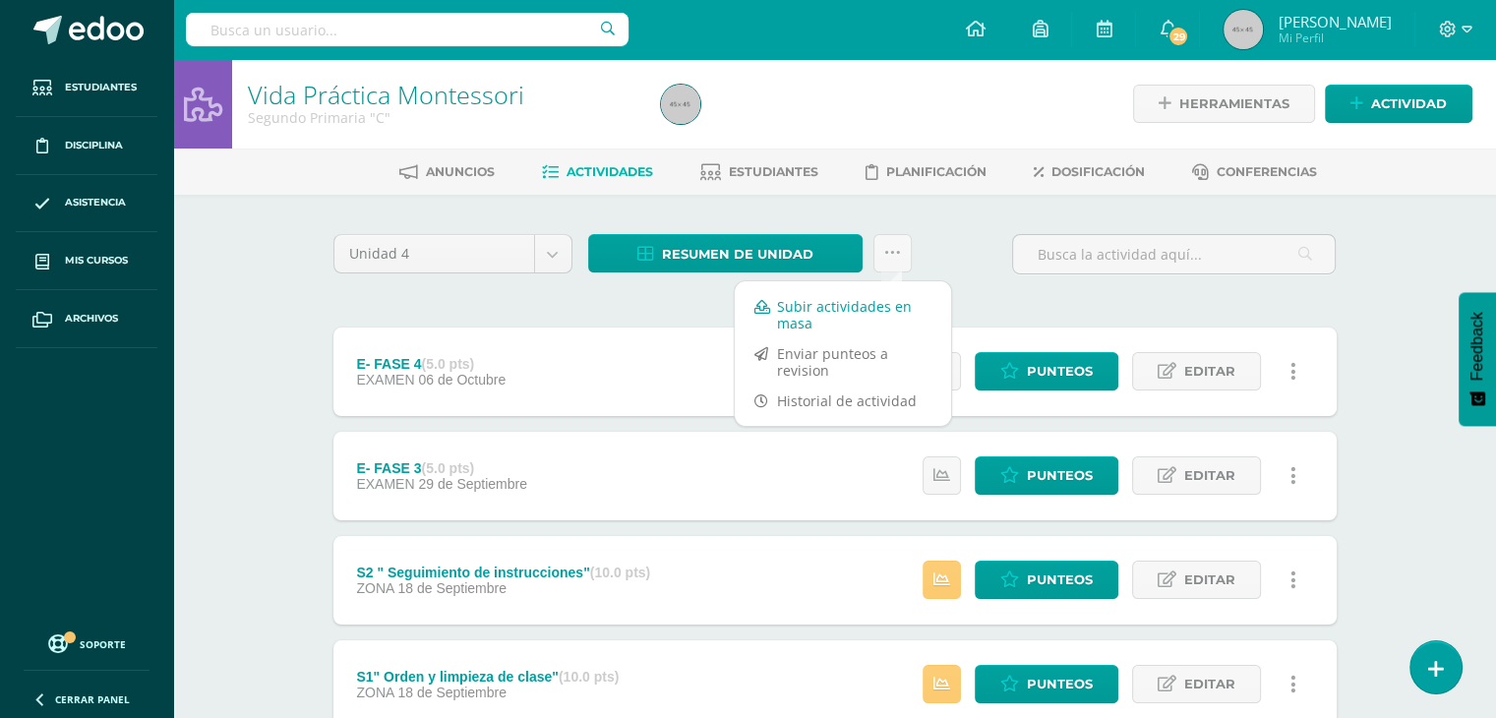
click at [802, 315] on link "Subir actividades en masa" at bounding box center [843, 314] width 216 height 47
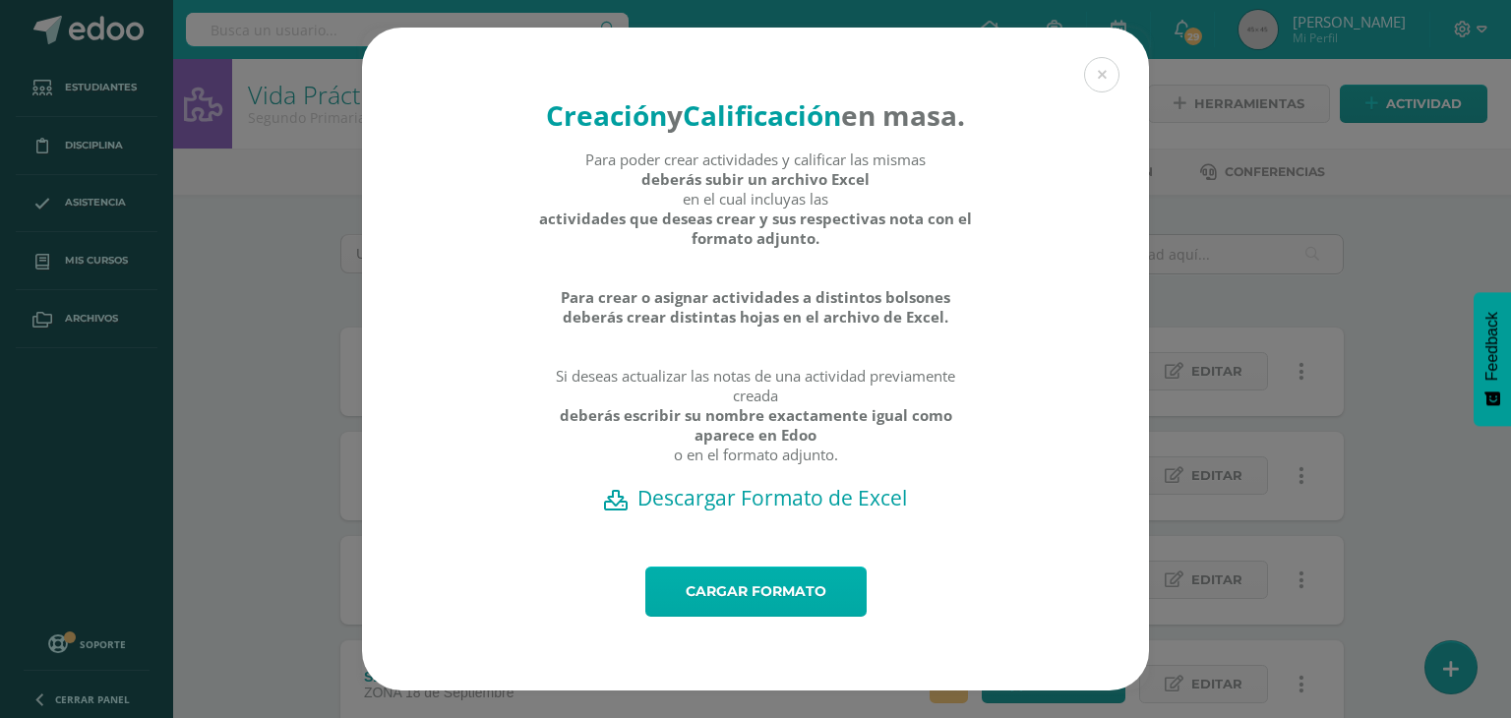
click at [724, 617] on link "Cargar formato" at bounding box center [755, 592] width 221 height 50
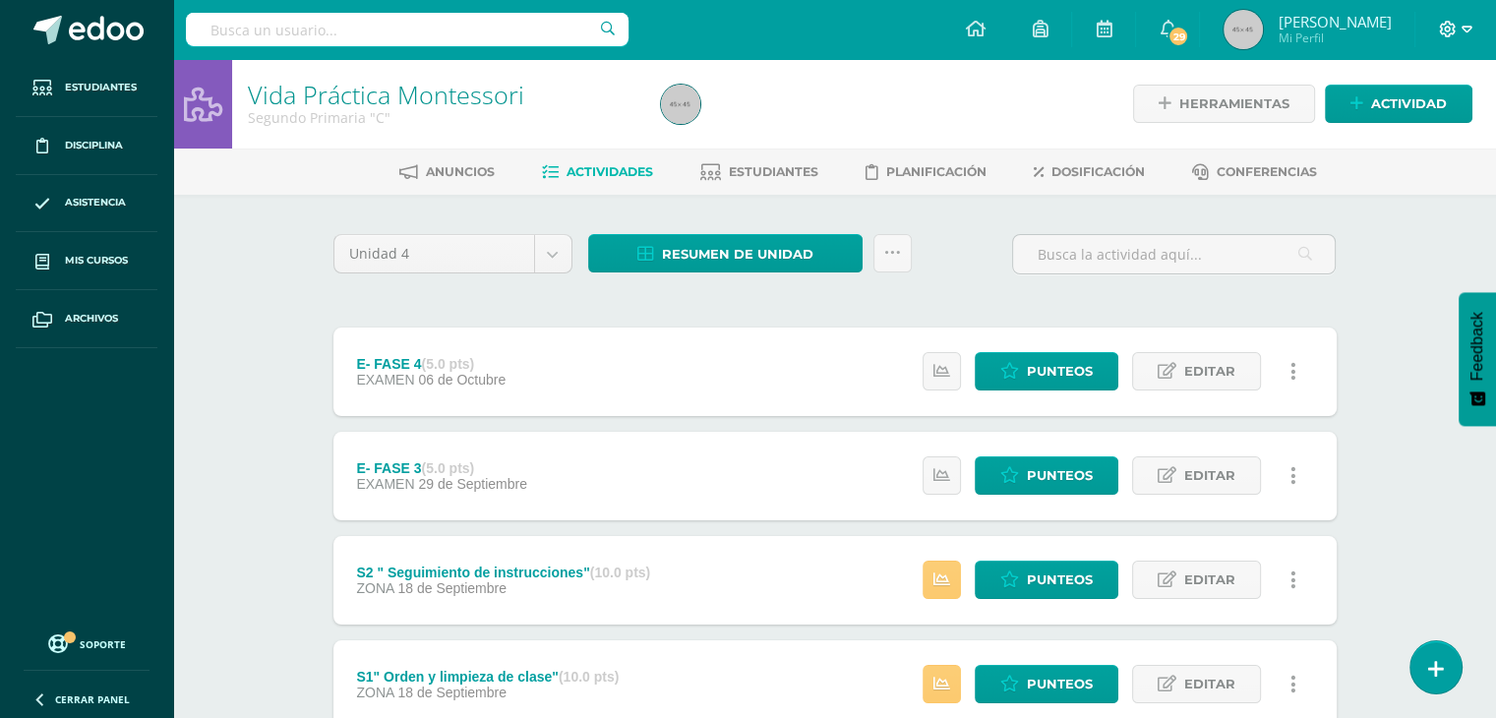
click at [1455, 30] on icon at bounding box center [1448, 29] width 17 height 17
click at [1392, 111] on span "Configuración" at bounding box center [1407, 104] width 92 height 19
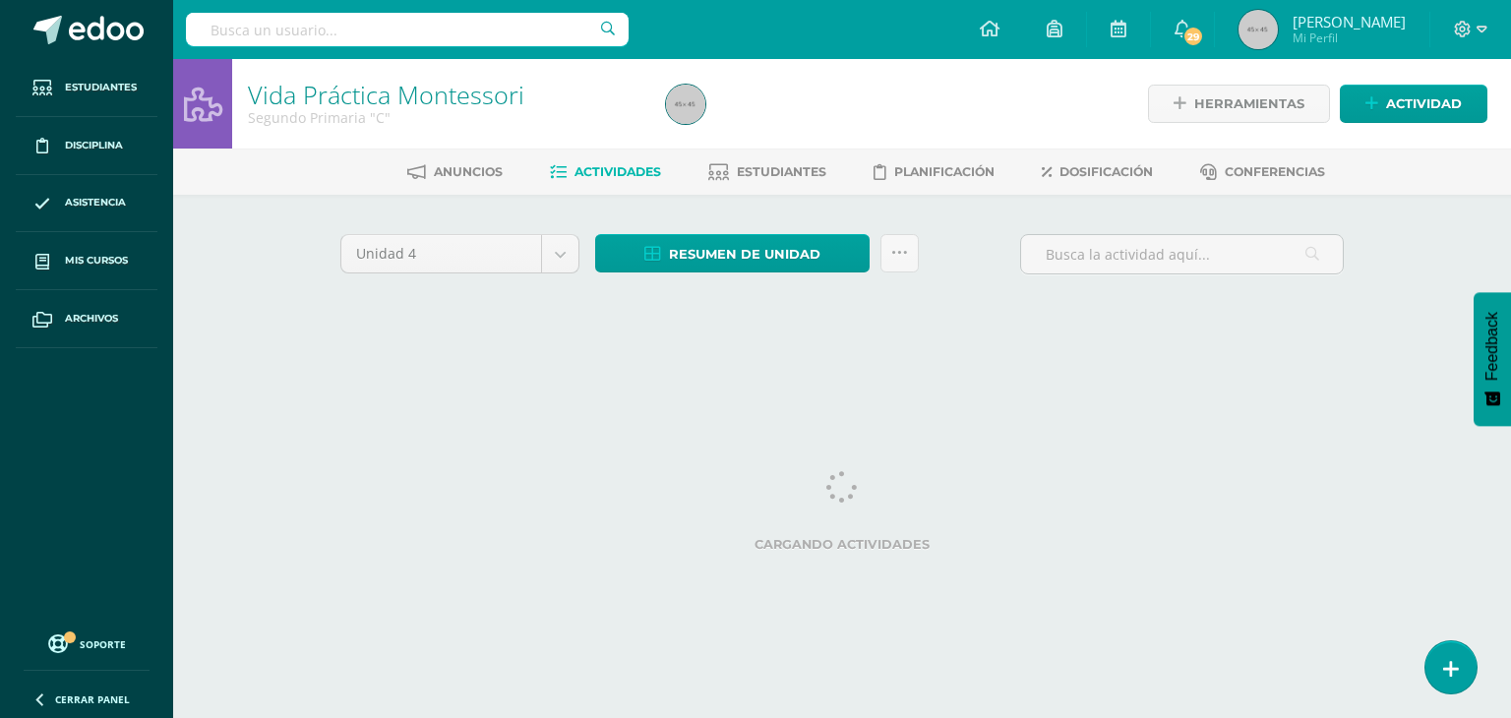
click at [1466, 45] on div at bounding box center [1471, 29] width 81 height 59
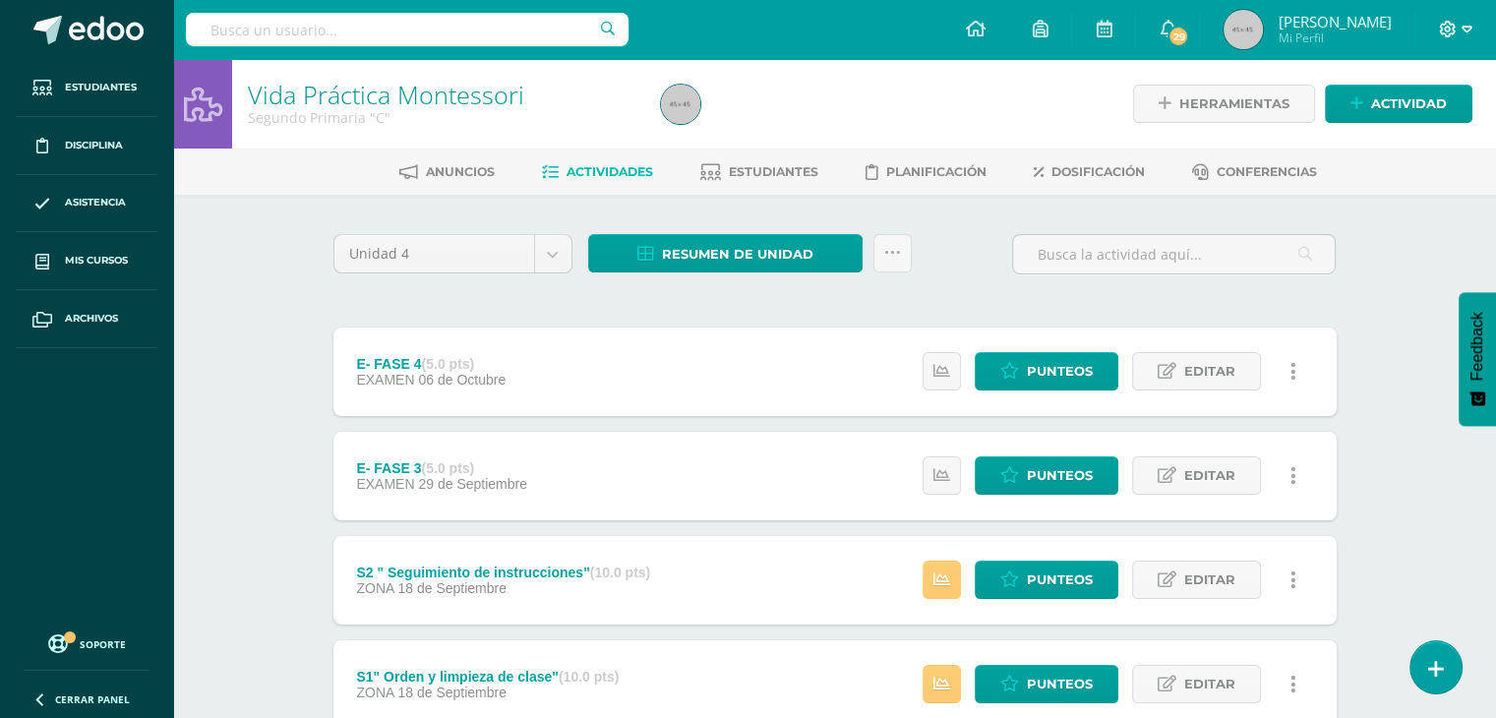
click at [1465, 36] on icon at bounding box center [1467, 30] width 11 height 18
click at [1421, 108] on span "Configuración" at bounding box center [1407, 104] width 92 height 19
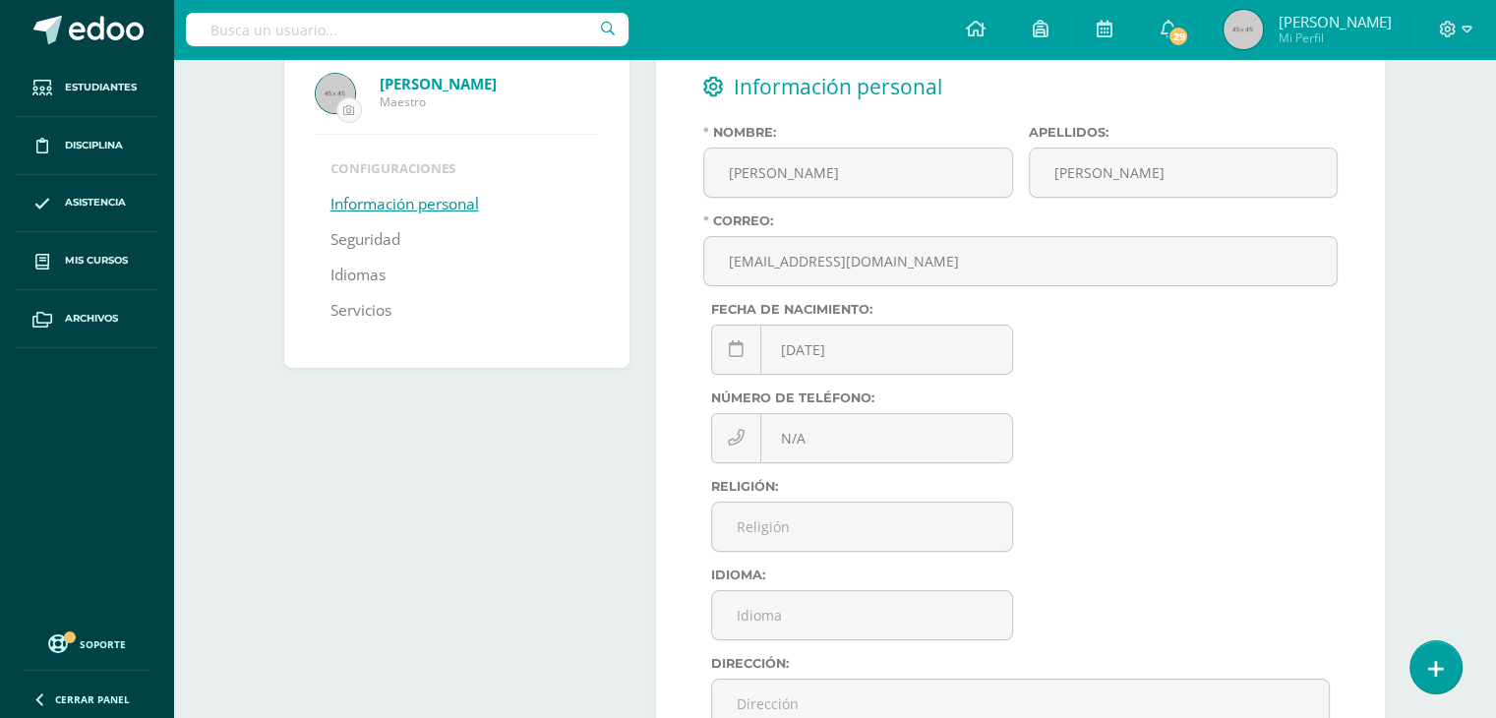
scroll to position [157, 0]
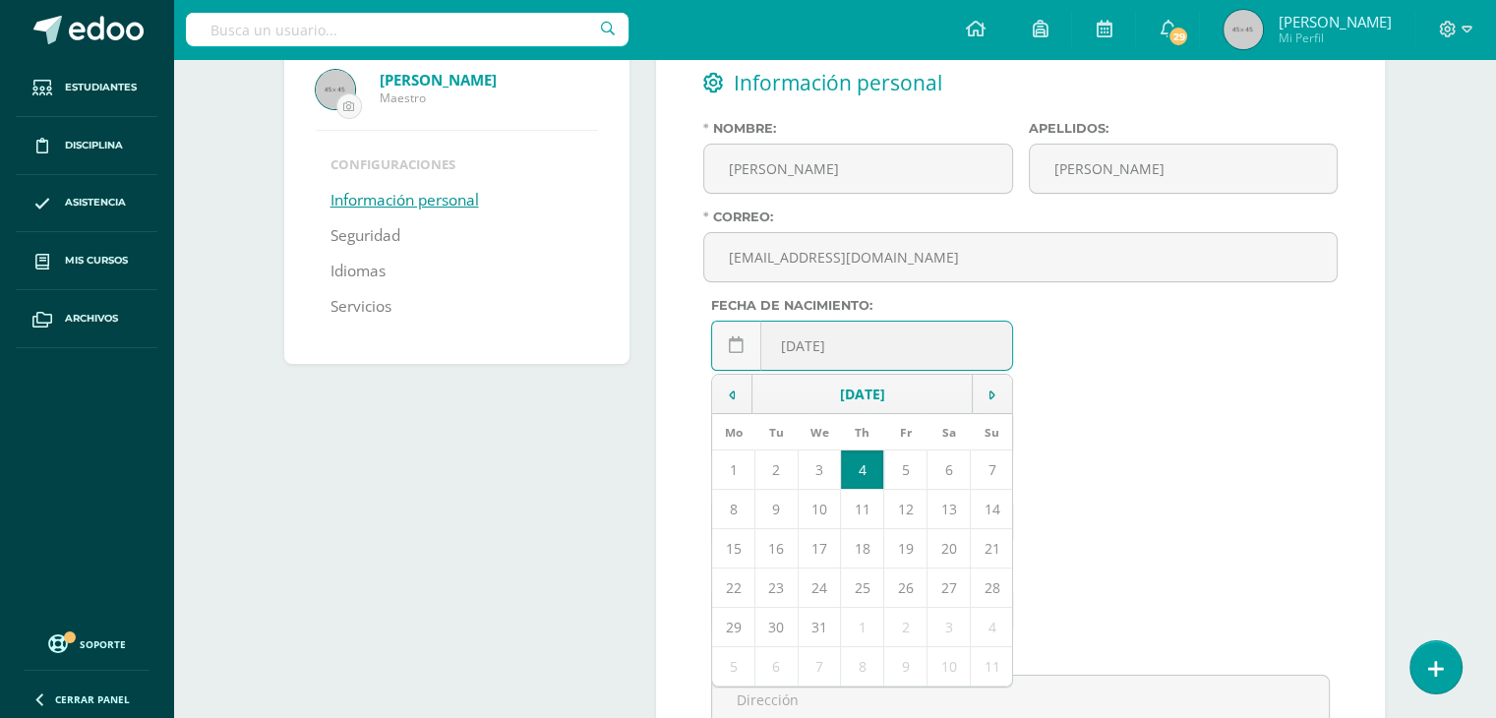
click at [918, 336] on input "[DATE]" at bounding box center [862, 346] width 300 height 48
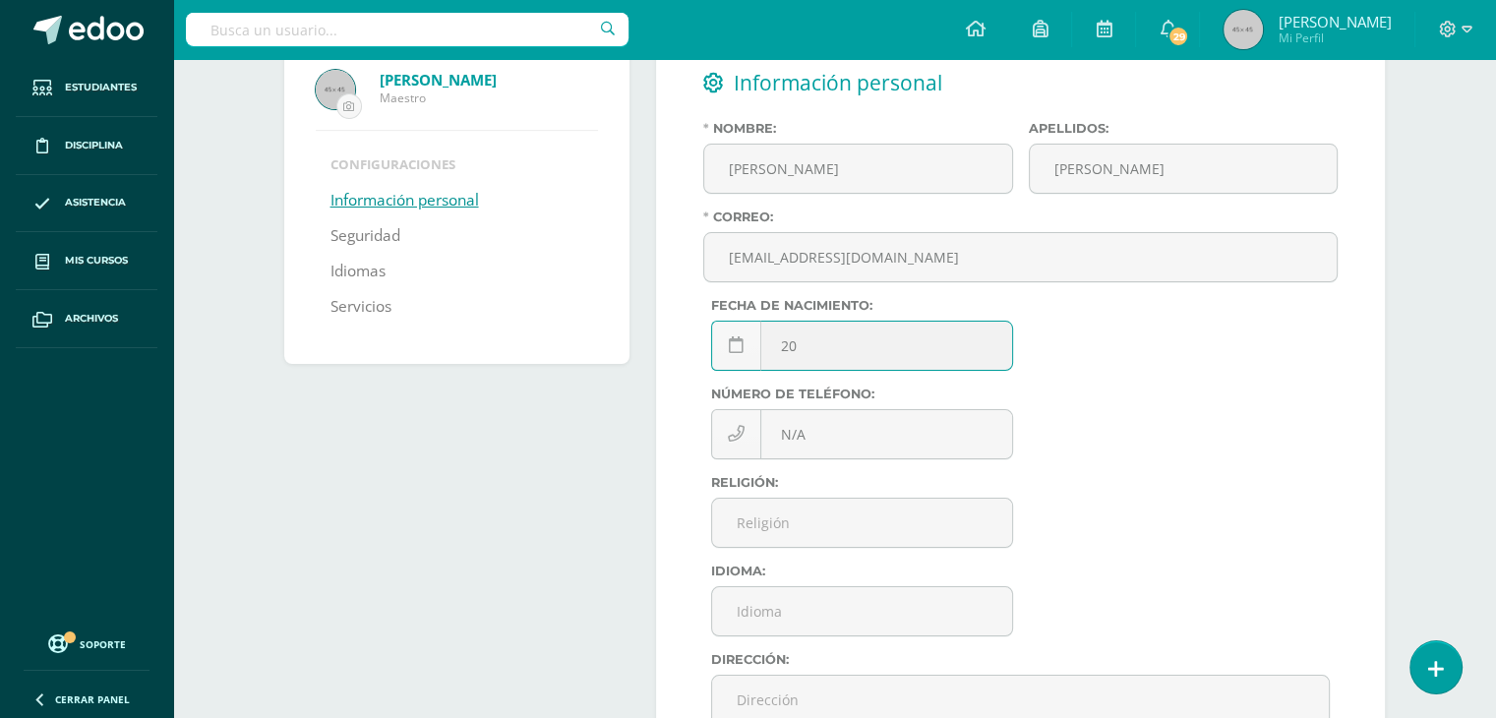
type input "2"
type input "1996-02-27"
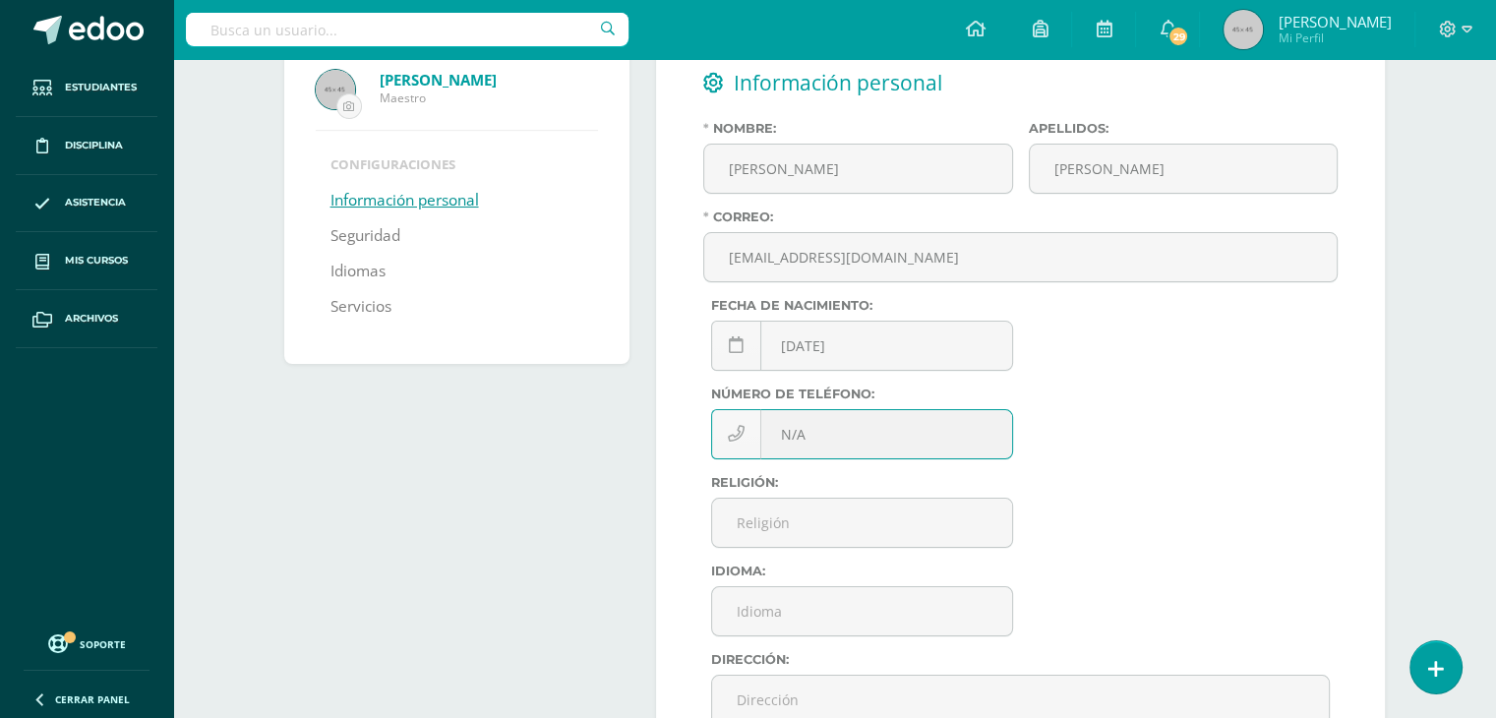
click at [859, 445] on input "N/A" at bounding box center [862, 434] width 300 height 48
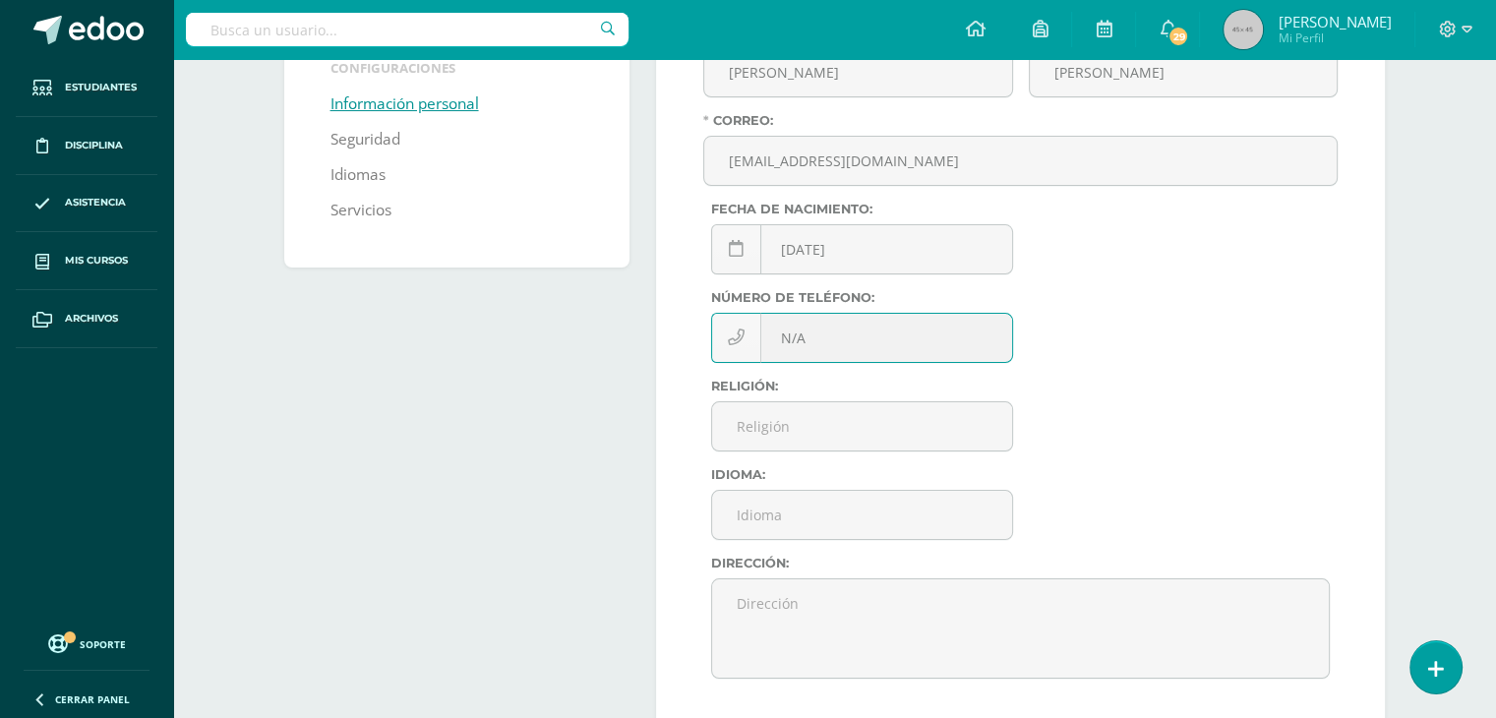
scroll to position [272, 0]
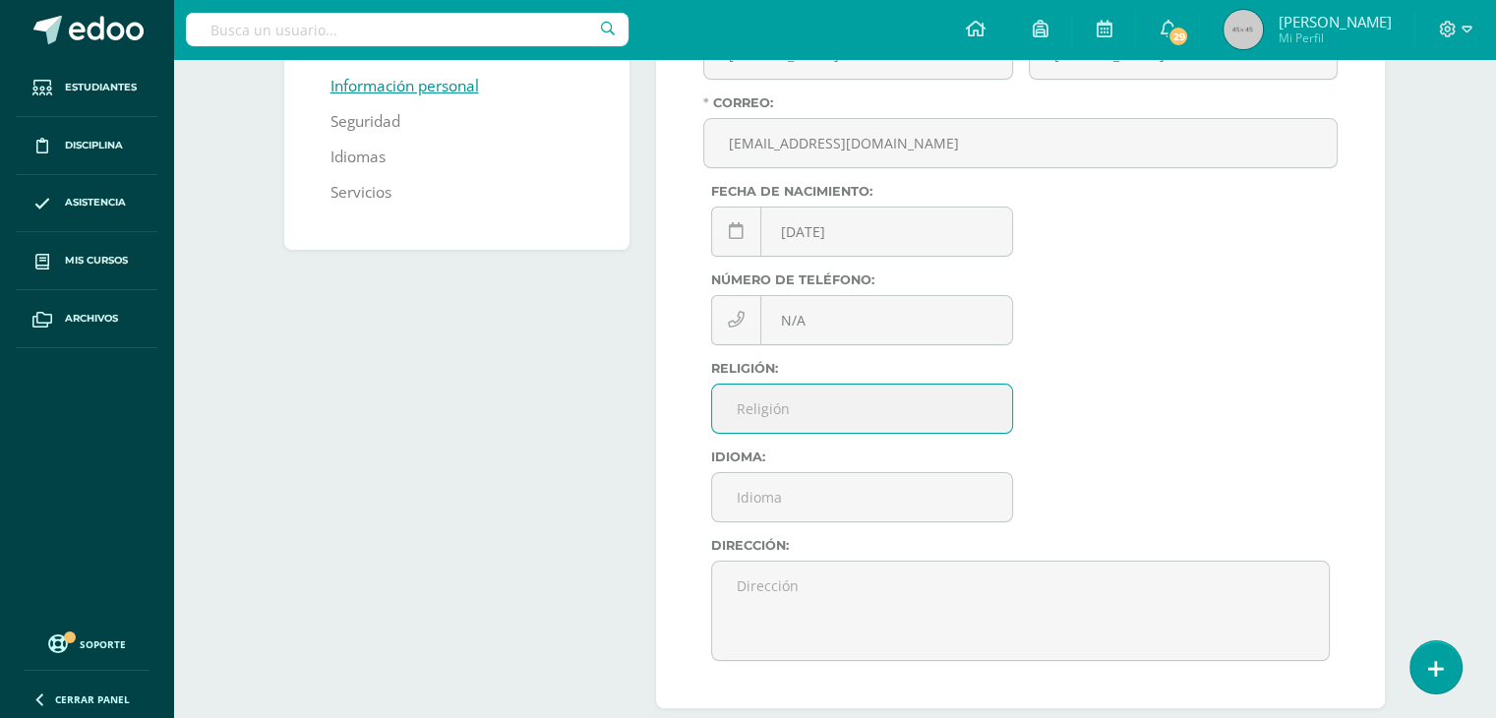
click at [786, 393] on input "Religión:" at bounding box center [862, 409] width 300 height 48
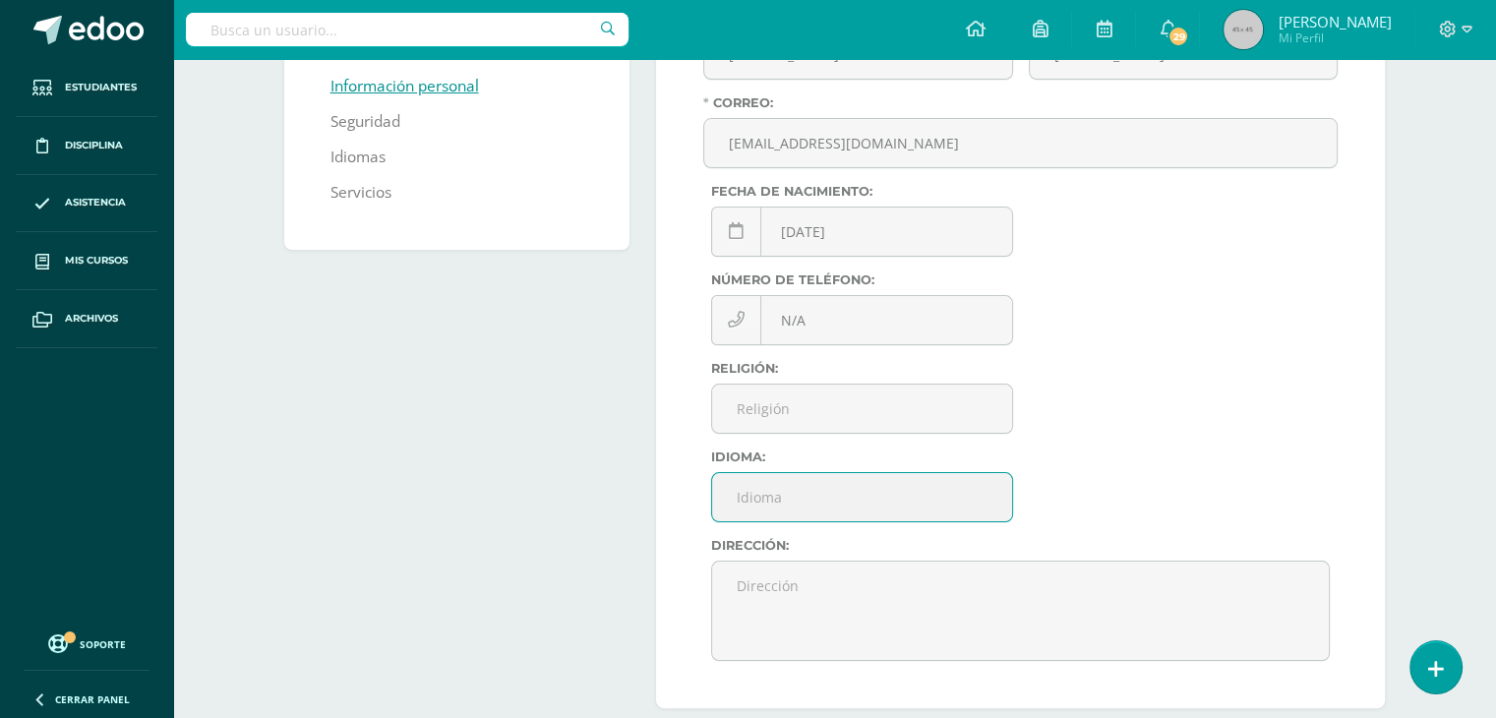
click at [759, 495] on input "text" at bounding box center [862, 497] width 300 height 48
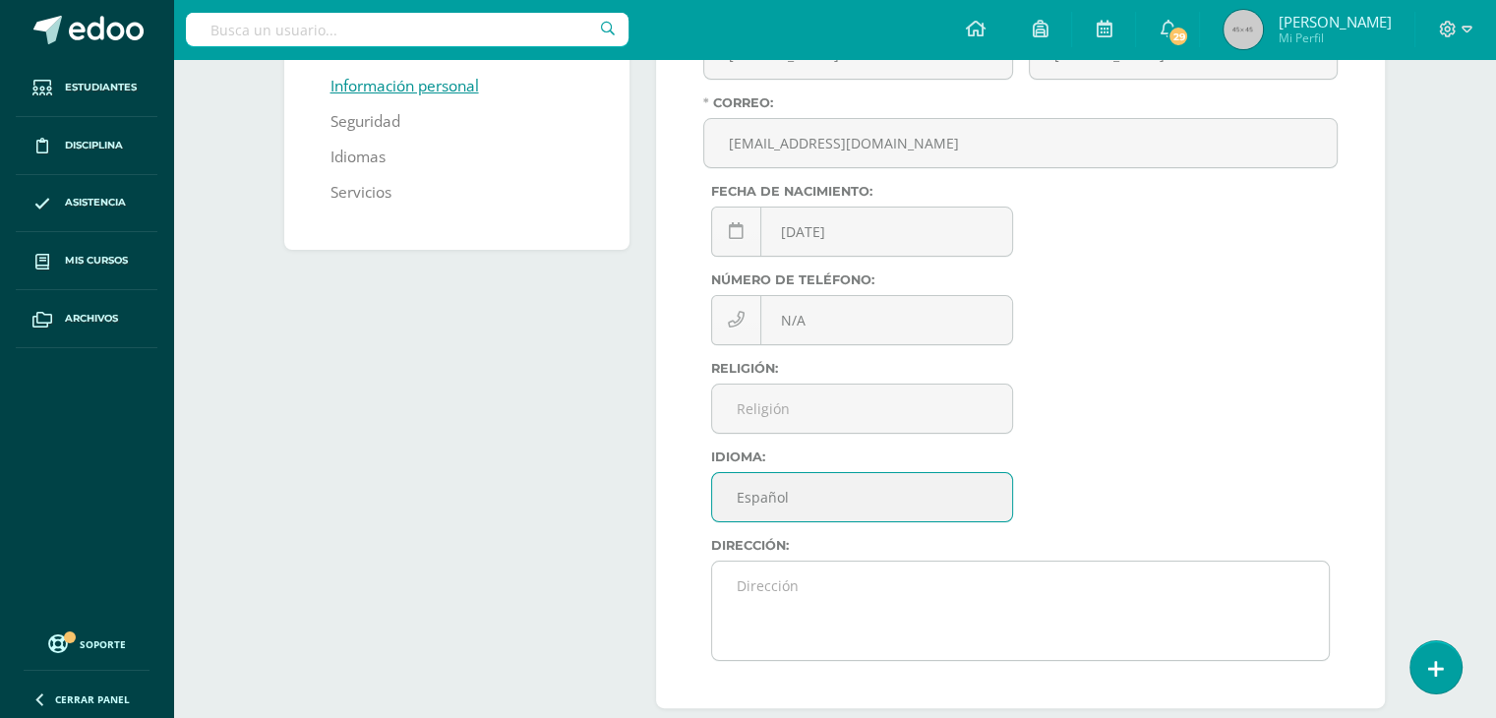
type input "Español"
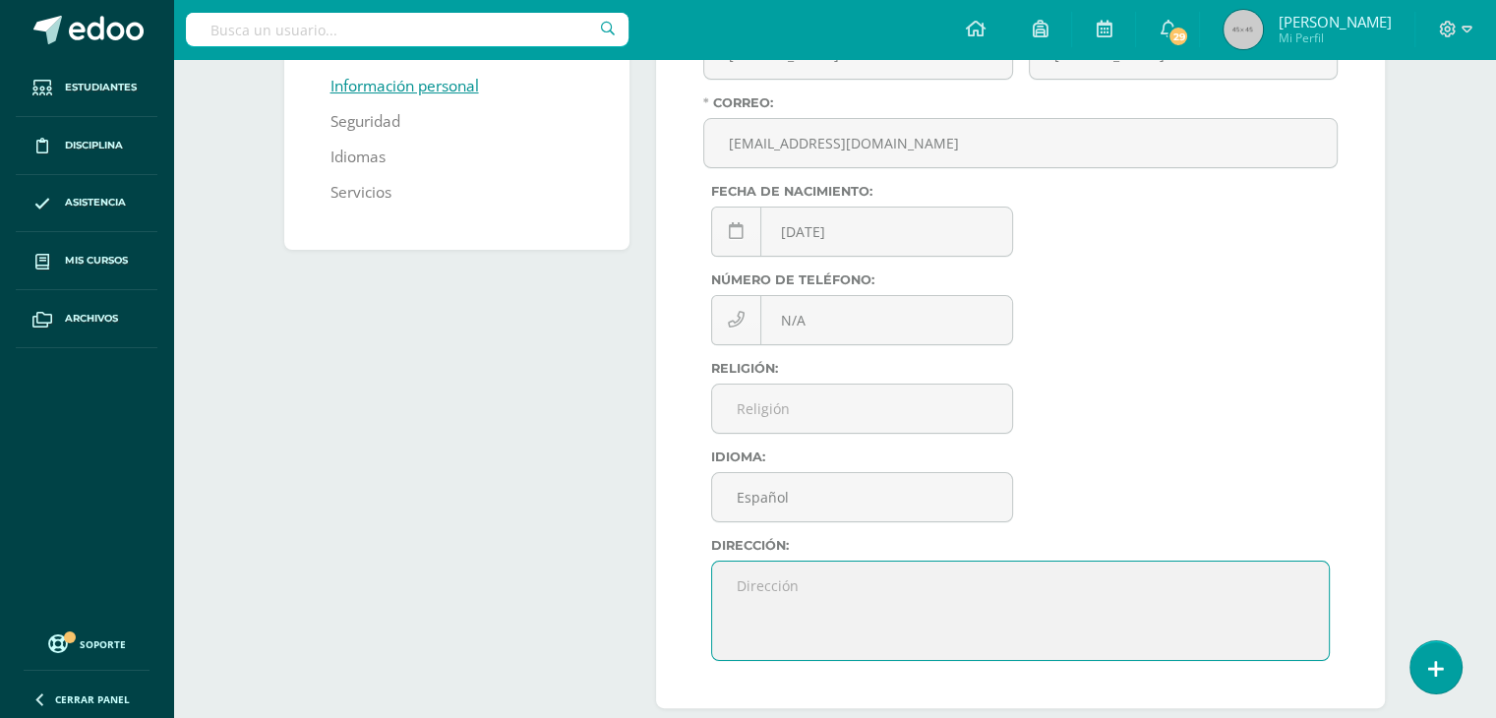
click at [949, 615] on textarea at bounding box center [1020, 611] width 617 height 98
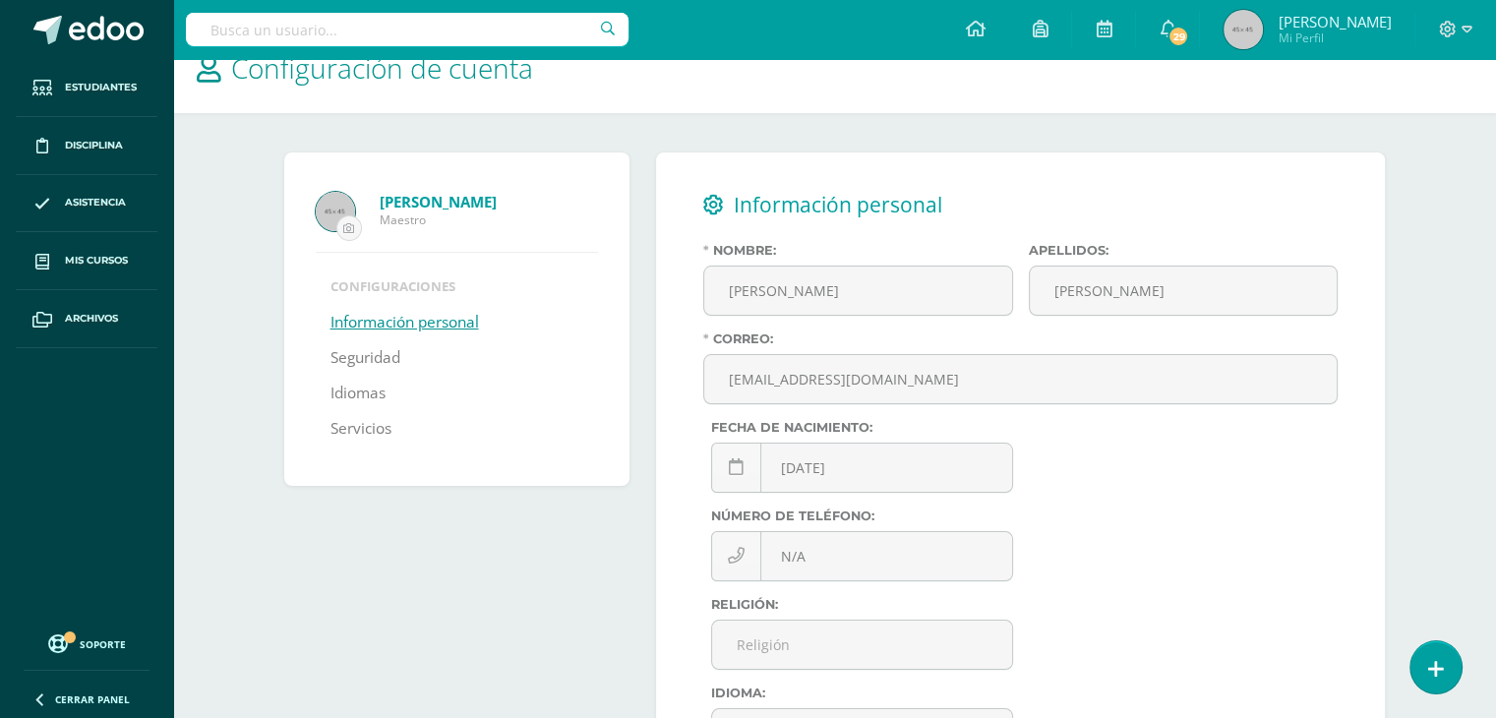
scroll to position [39, 0]
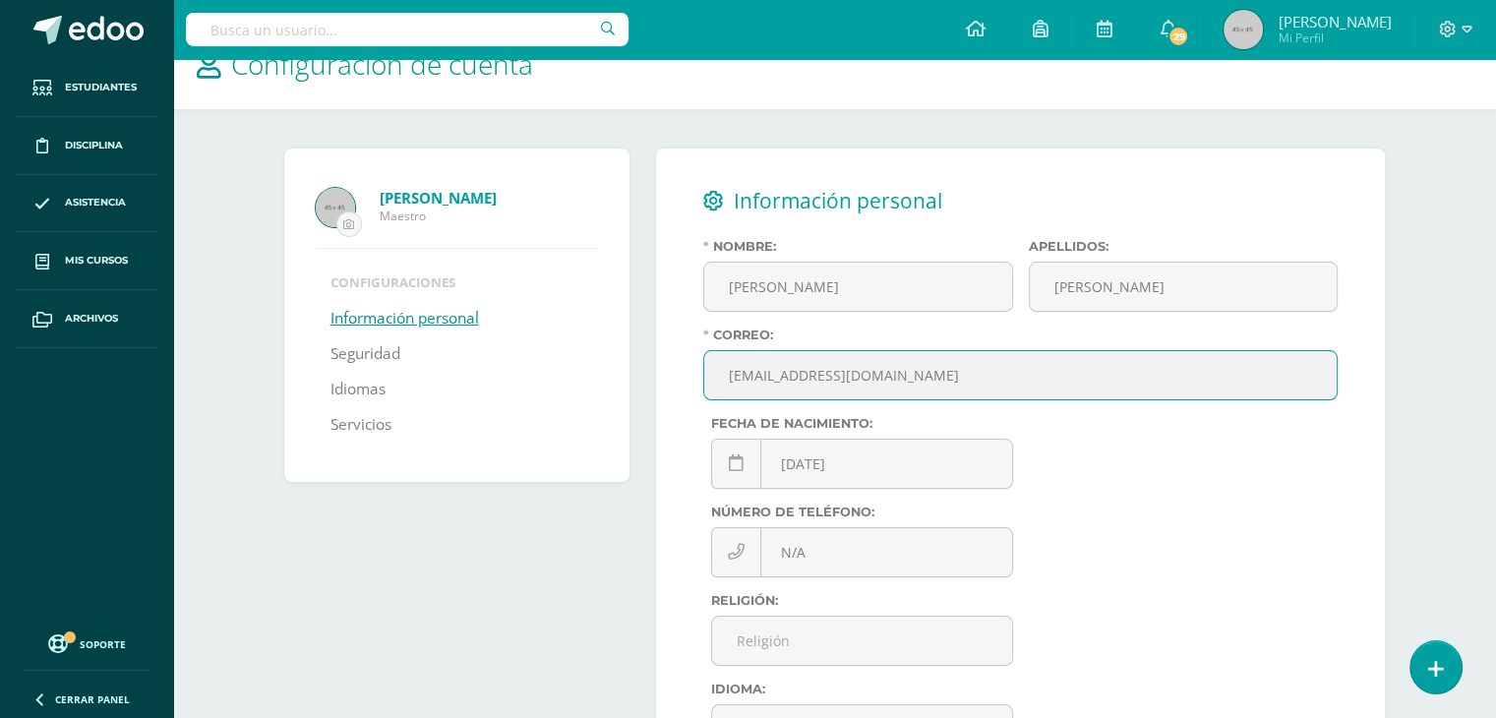
drag, startPoint x: 870, startPoint y: 377, endPoint x: 1041, endPoint y: 388, distance: 171.5
click at [1041, 388] on input "[EMAIL_ADDRESS][DOMAIN_NAME]" at bounding box center [1020, 375] width 633 height 48
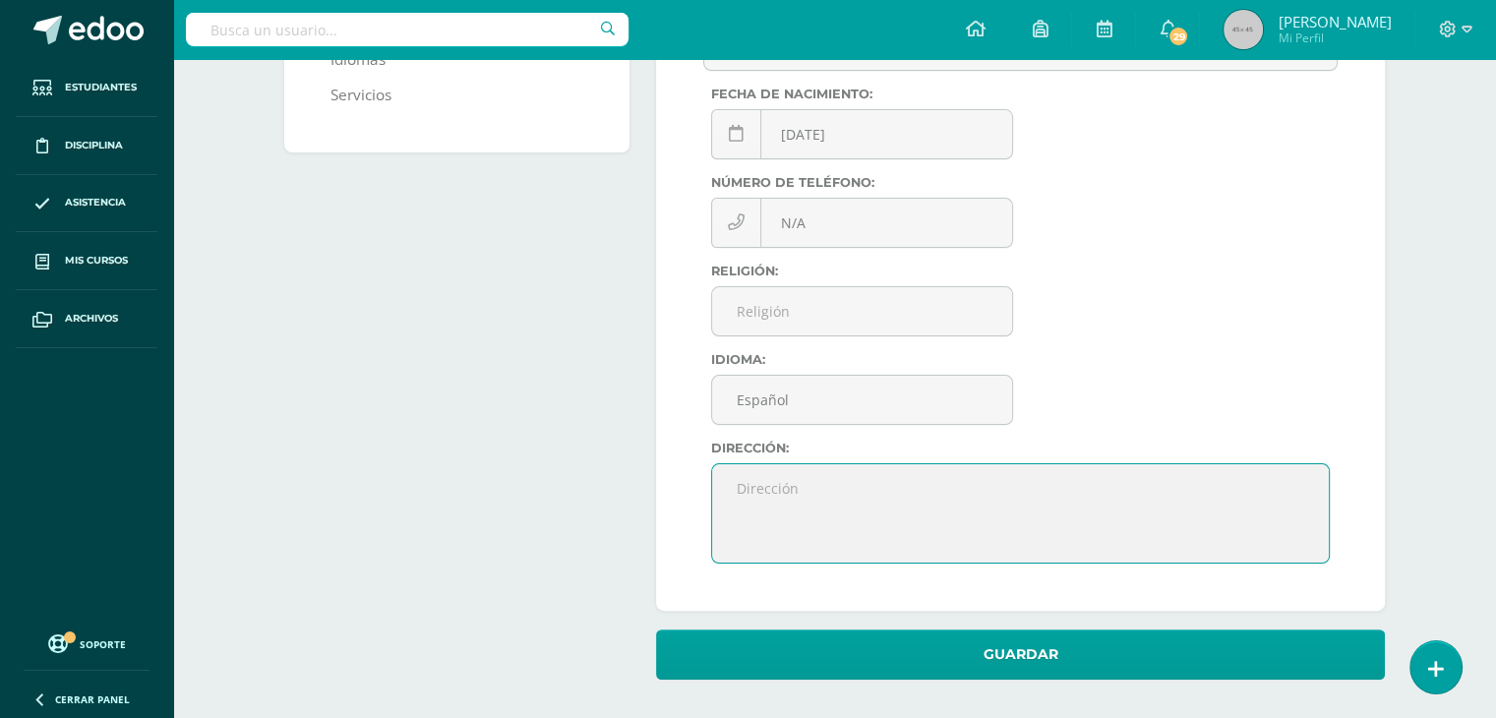
click at [763, 474] on textarea at bounding box center [1020, 513] width 617 height 98
paste textarea "[EMAIL_ADDRESS][DOMAIN_NAME]"
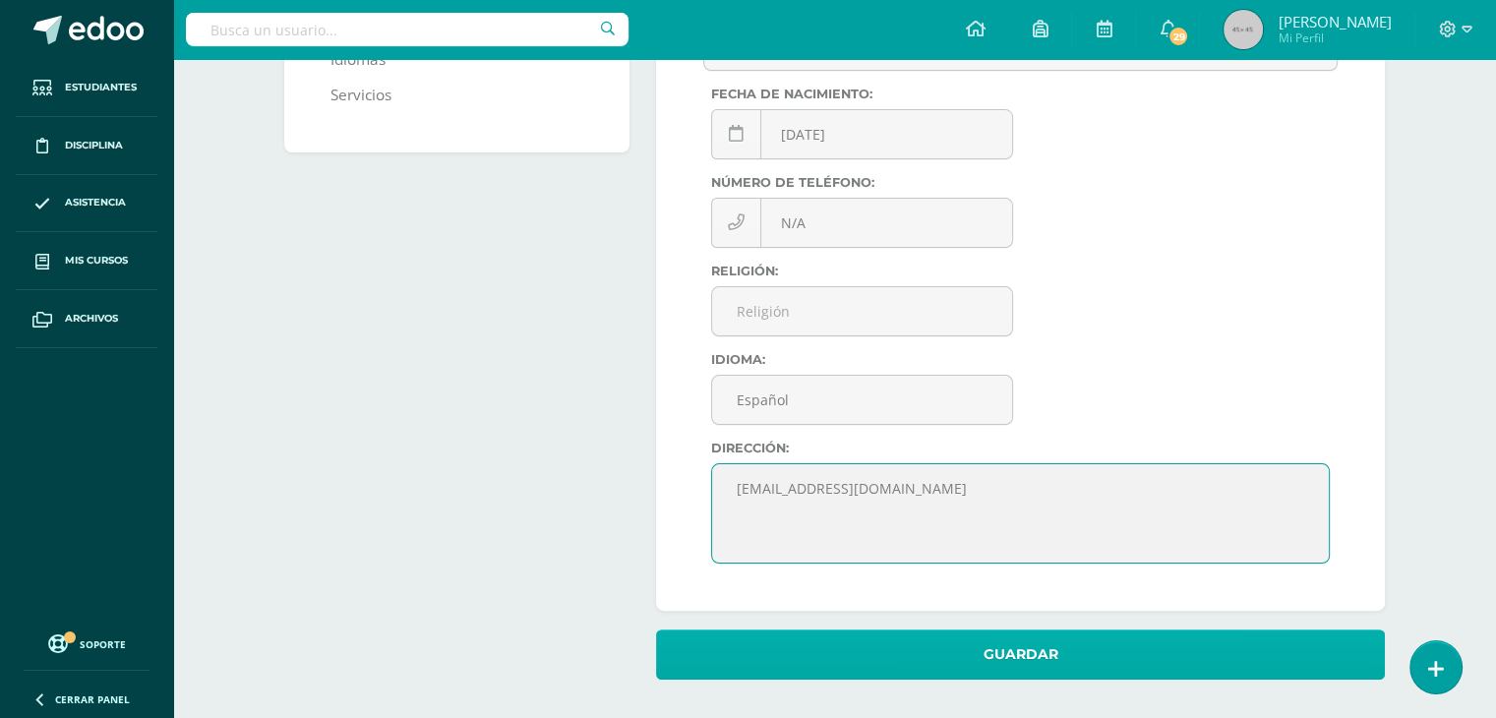
type textarea "[EMAIL_ADDRESS][DOMAIN_NAME]"
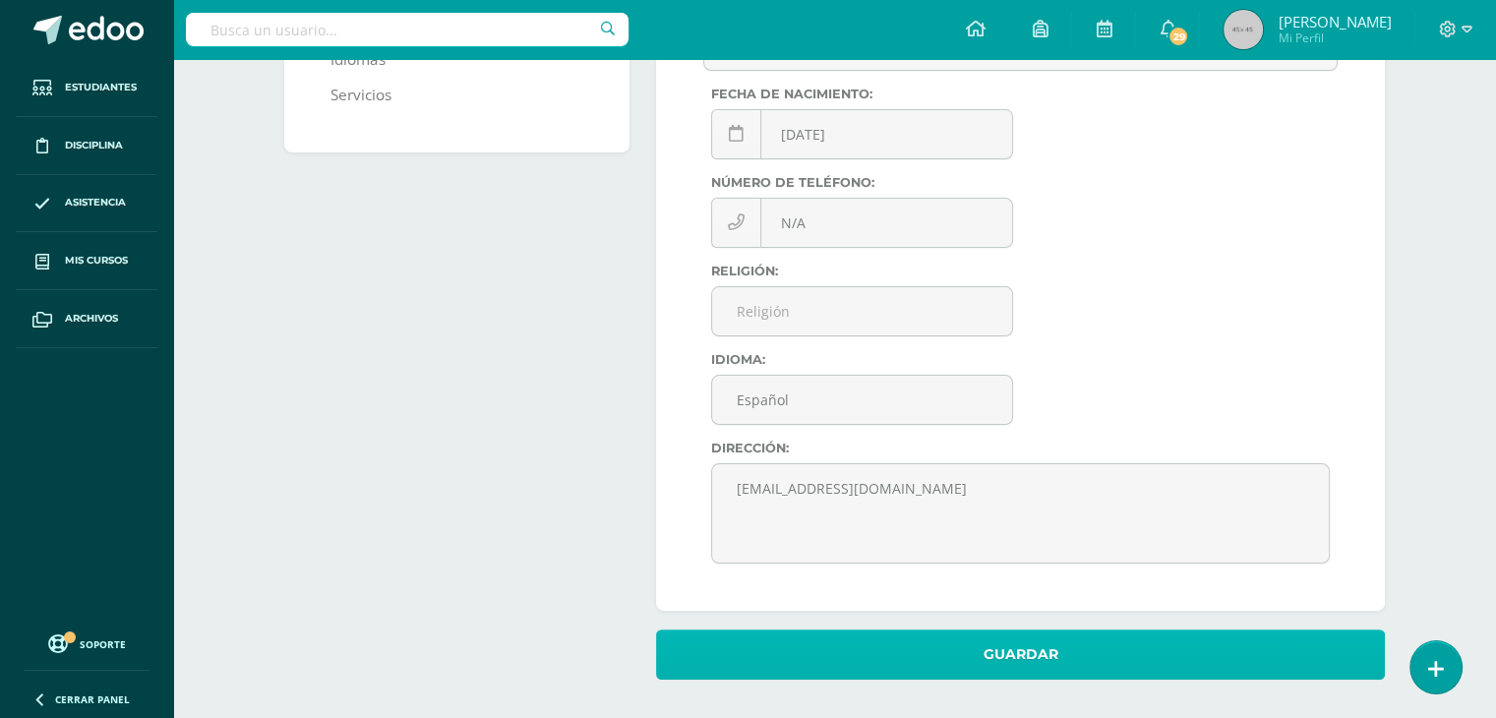
click at [989, 650] on button "Guardar" at bounding box center [1020, 655] width 729 height 50
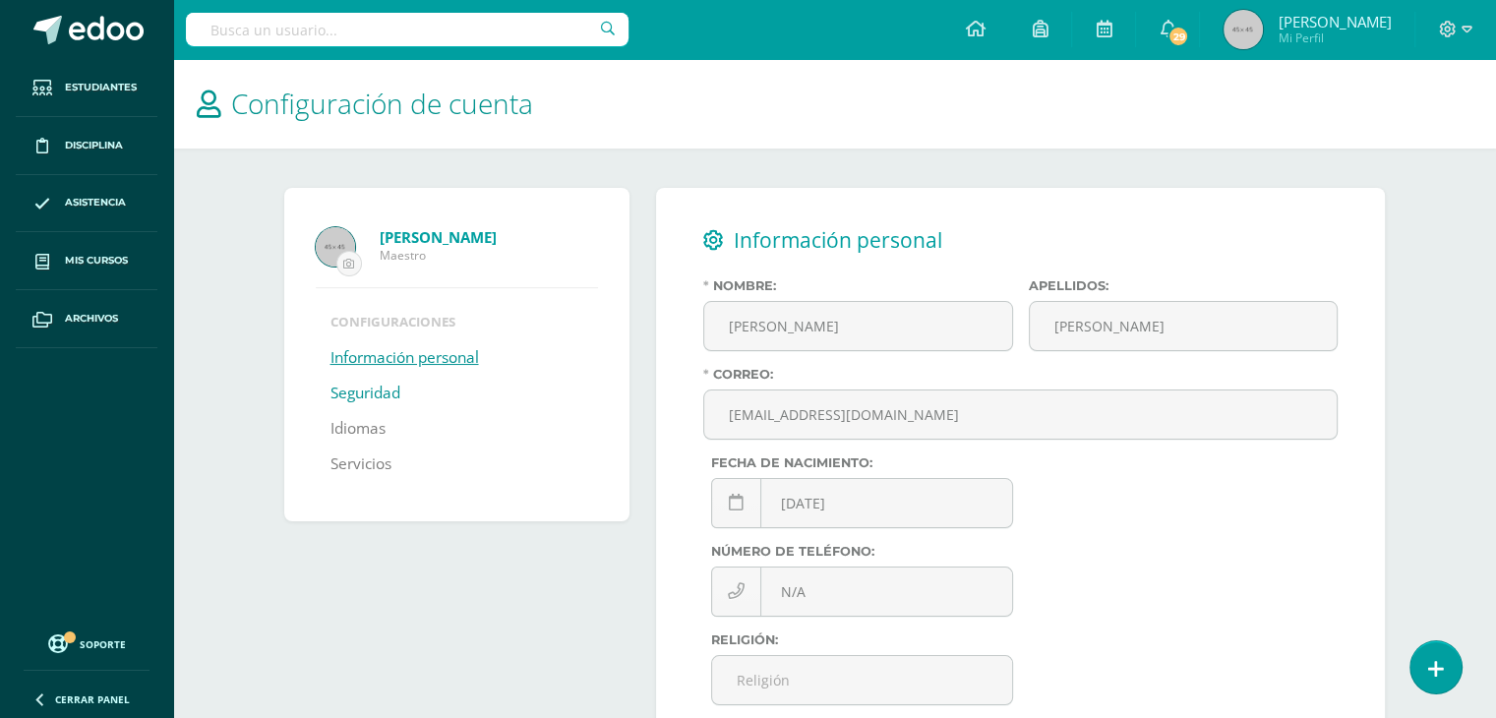
click at [391, 400] on link "Seguridad" at bounding box center [366, 393] width 70 height 35
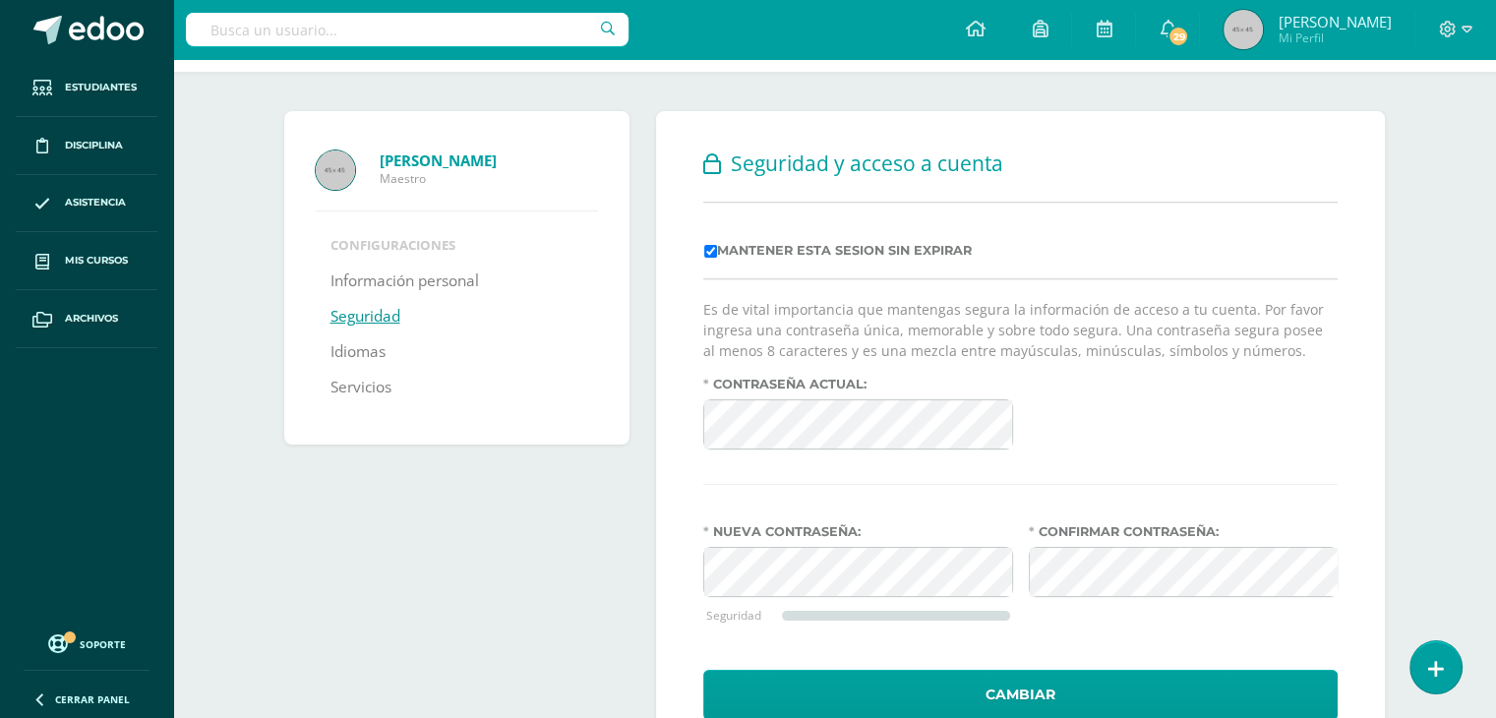
scroll to position [79, 0]
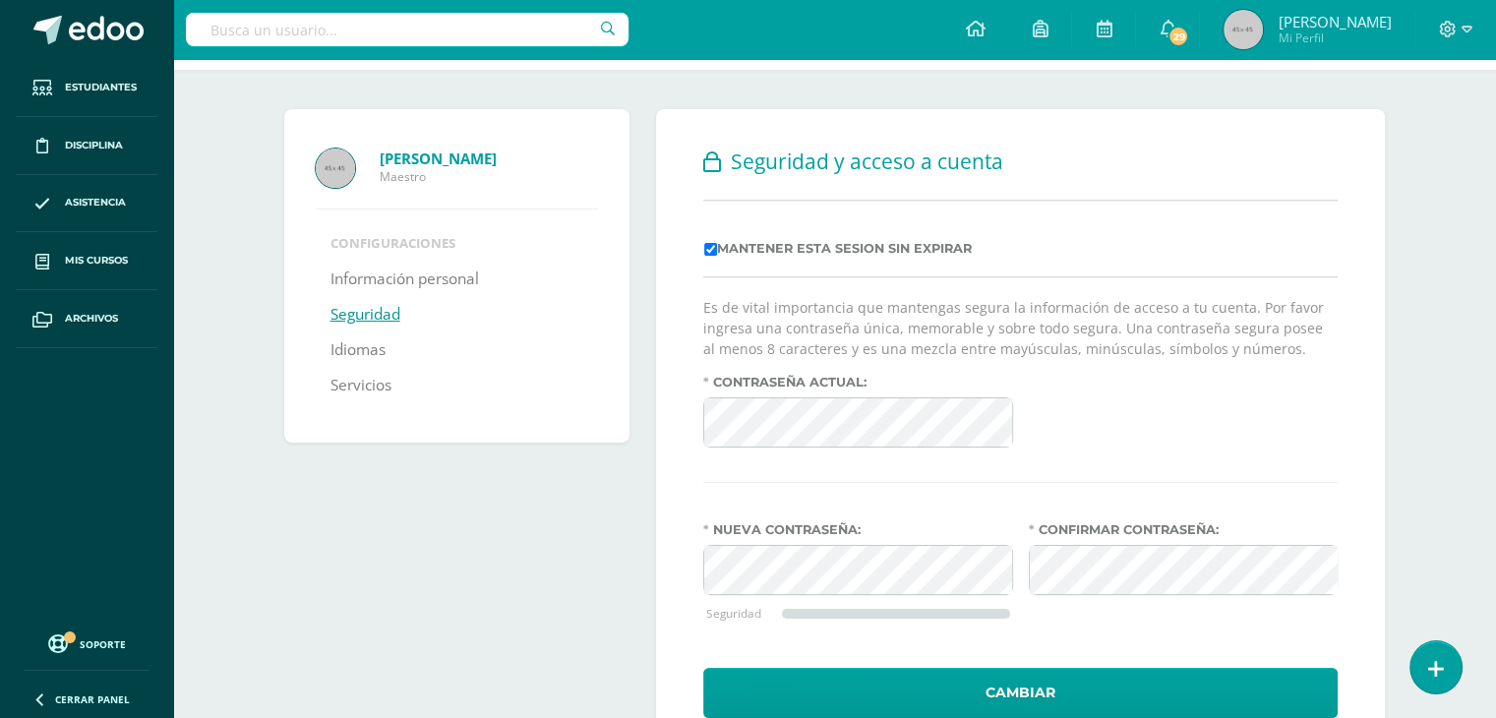
click at [1205, 394] on div "Contraseña actual:" at bounding box center [1021, 419] width 650 height 89
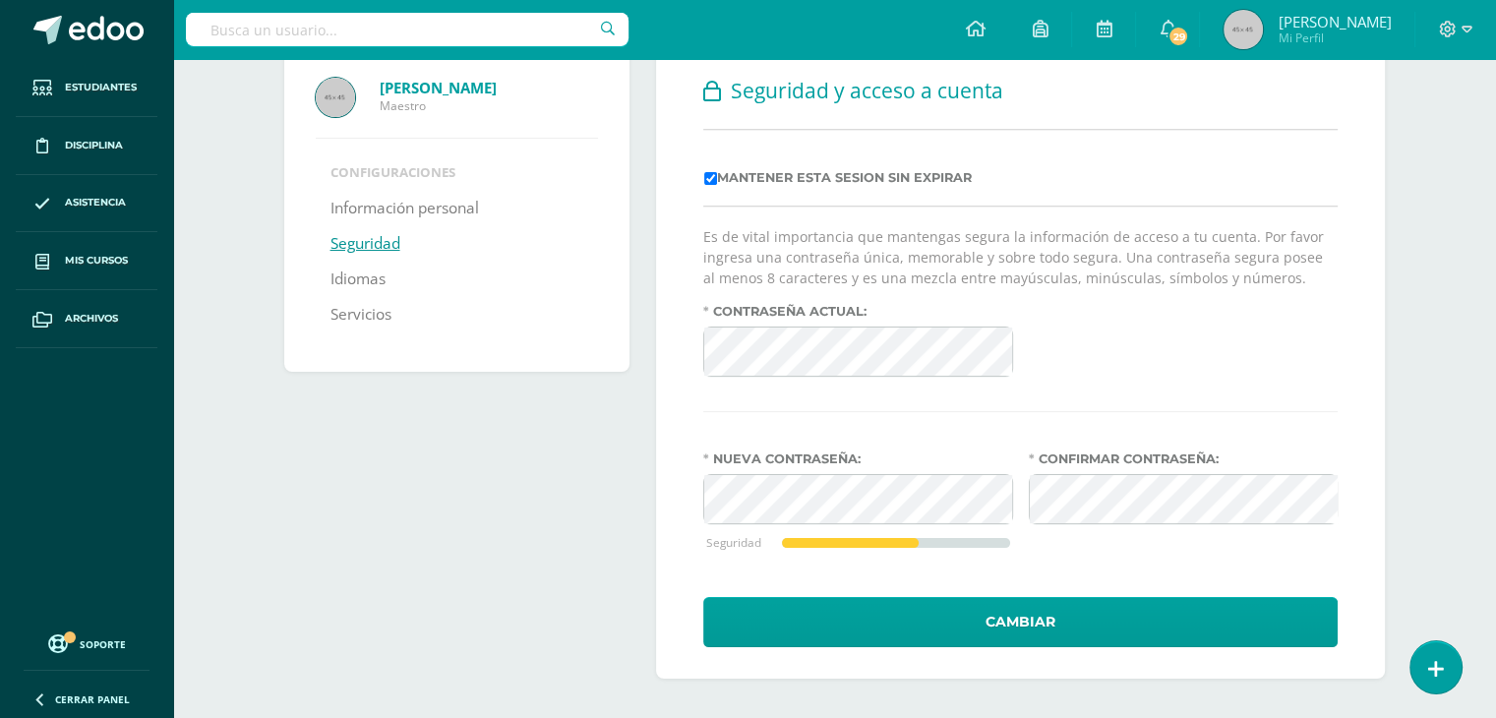
click at [1007, 570] on div "Nueva contraseña: Seguridad" at bounding box center [859, 515] width 326 height 127
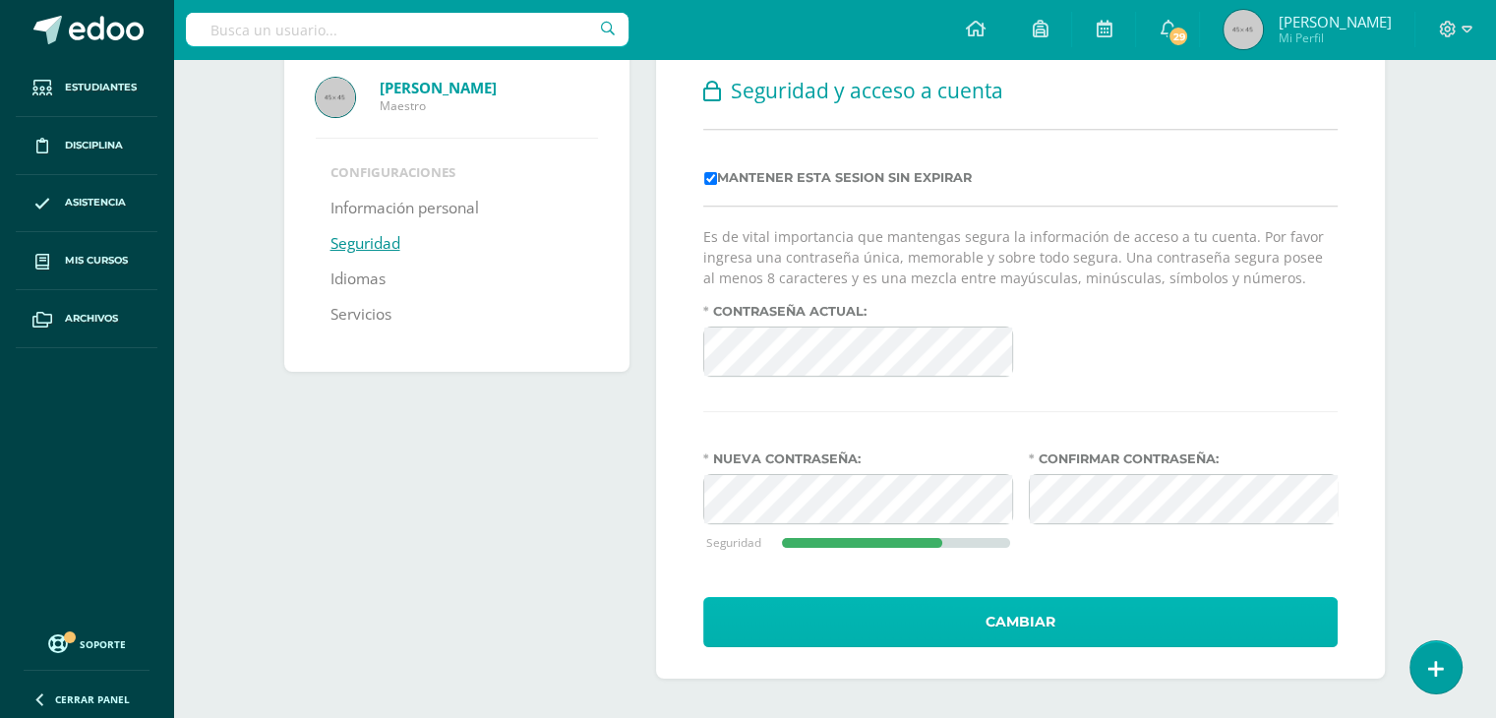
click at [973, 629] on button "Cambiar" at bounding box center [1020, 622] width 635 height 50
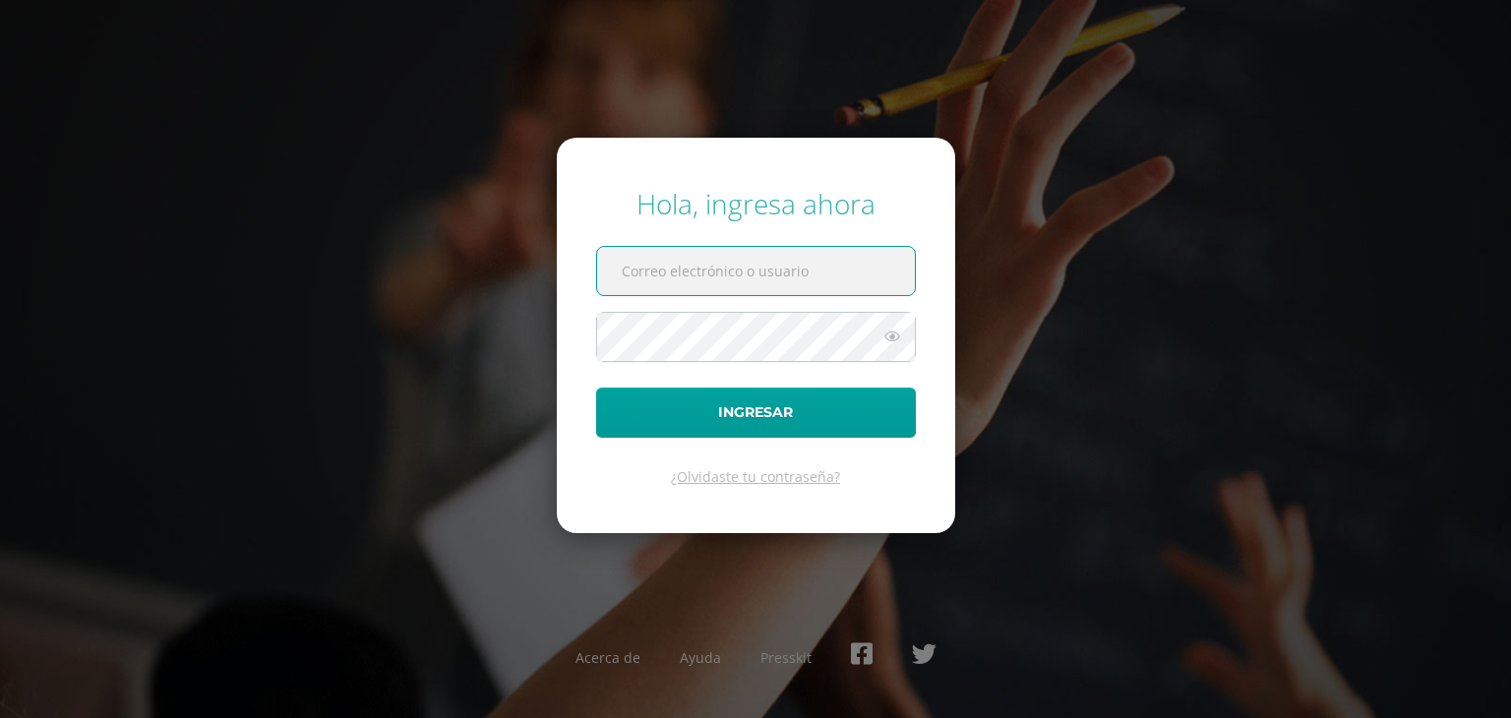
type input "[EMAIL_ADDRESS][DOMAIN_NAME]"
click at [886, 335] on icon at bounding box center [893, 337] width 26 height 24
click at [1014, 351] on div "Hola, ingresa ahora [EMAIL_ADDRESS][DOMAIN_NAME] Ingresar ¿Olvidaste tu contras…" at bounding box center [755, 359] width 1269 height 380
click at [988, 357] on div "Hola, ingresa ahora [EMAIL_ADDRESS][DOMAIN_NAME] Ingresar ¿Olvidaste tu contras…" at bounding box center [755, 359] width 1269 height 380
click at [1039, 381] on div "Hola, ingresa ahora [EMAIL_ADDRESS][DOMAIN_NAME] Ingresar ¿Olvidaste tu contras…" at bounding box center [755, 359] width 1269 height 380
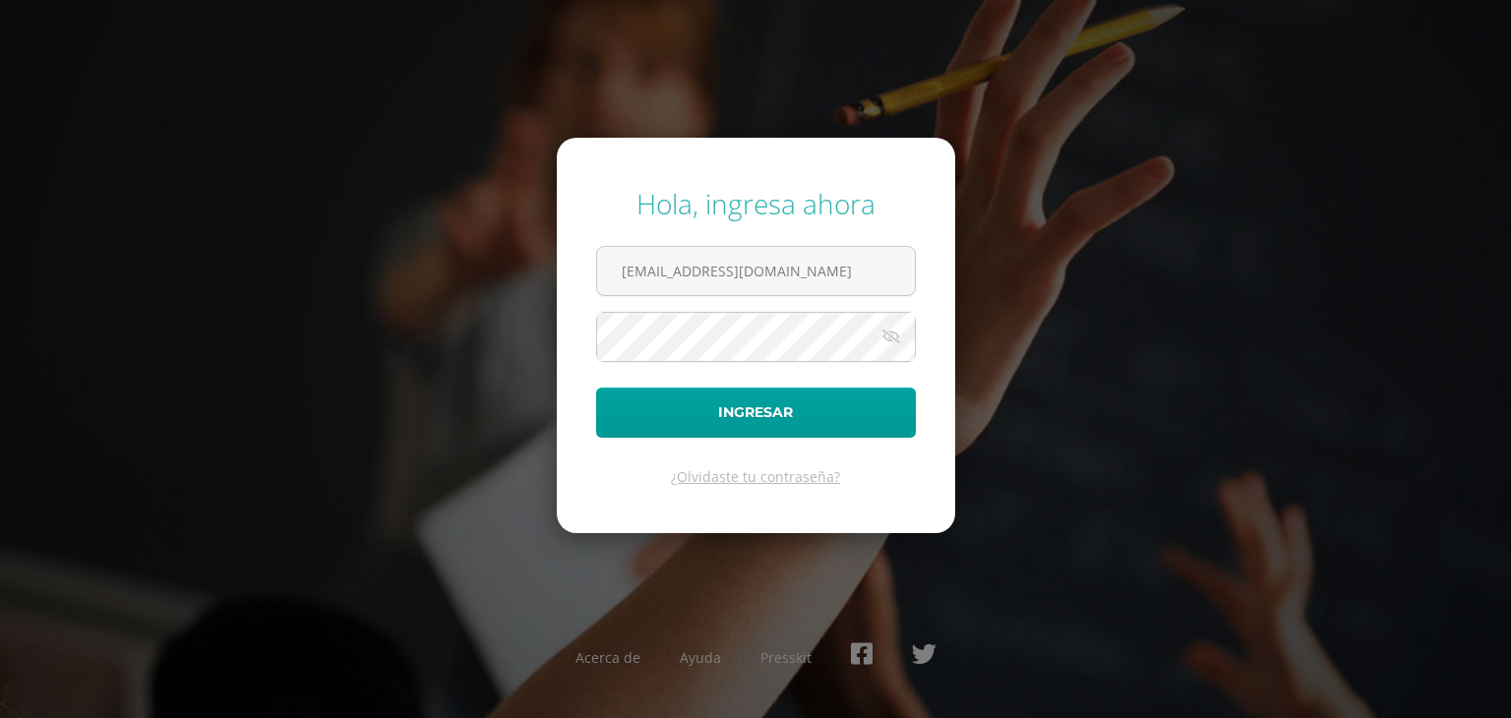
click at [1213, 344] on div "Hola, ingresa ahora [EMAIL_ADDRESS][DOMAIN_NAME] Ingresar ¿Olvidaste tu contras…" at bounding box center [755, 359] width 1269 height 380
